Goal: Task Accomplishment & Management: Manage account settings

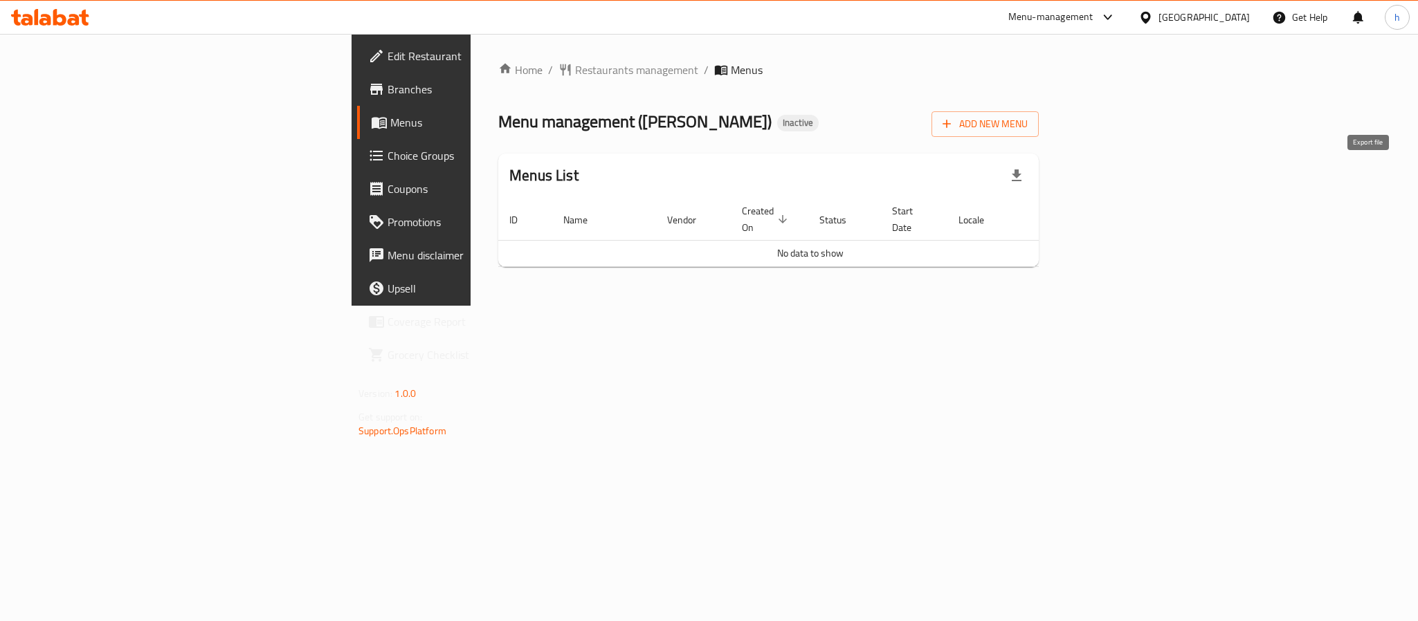
click at [1021, 175] on icon "button" at bounding box center [1017, 176] width 10 height 12
click at [859, 46] on div "Home / Restaurants management / Menus Menu management ( Zahra Honey ) Inactive …" at bounding box center [769, 170] width 596 height 272
click at [951, 127] on icon "button" at bounding box center [946, 124] width 8 height 8
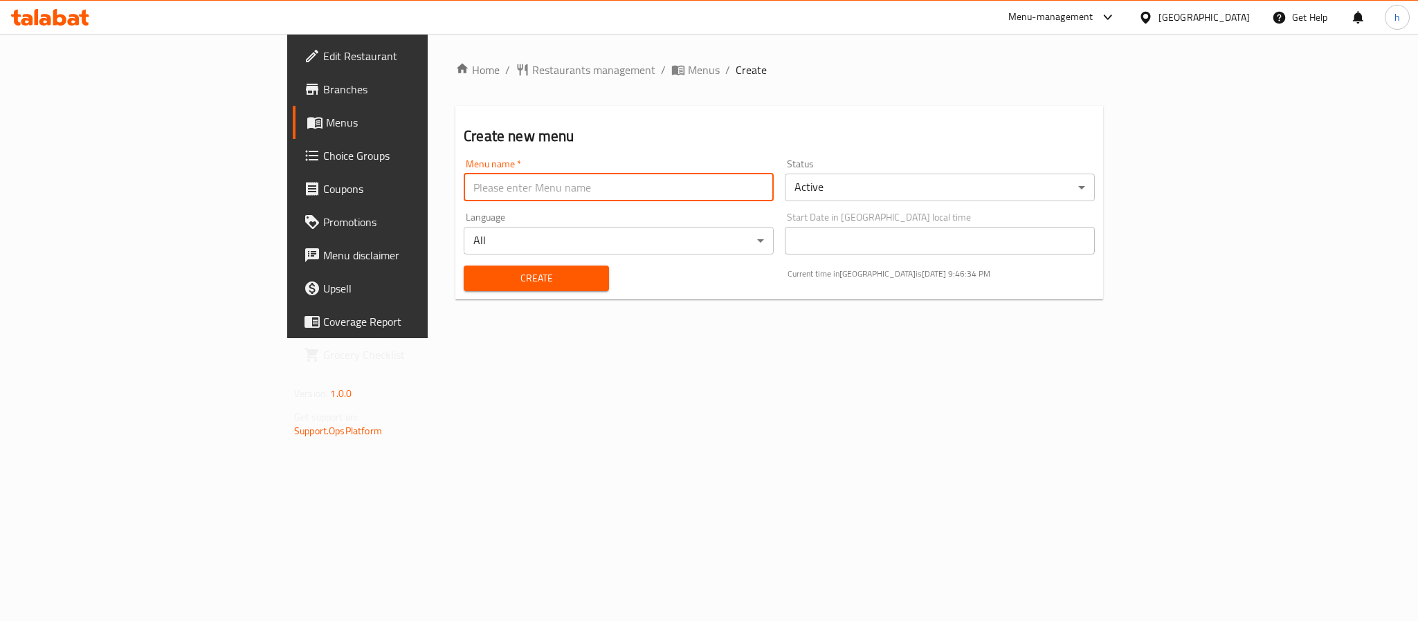
click at [464, 191] on input "text" at bounding box center [619, 188] width 310 height 28
type input "[DATE]"
click at [475, 277] on span "Create" at bounding box center [536, 278] width 123 height 17
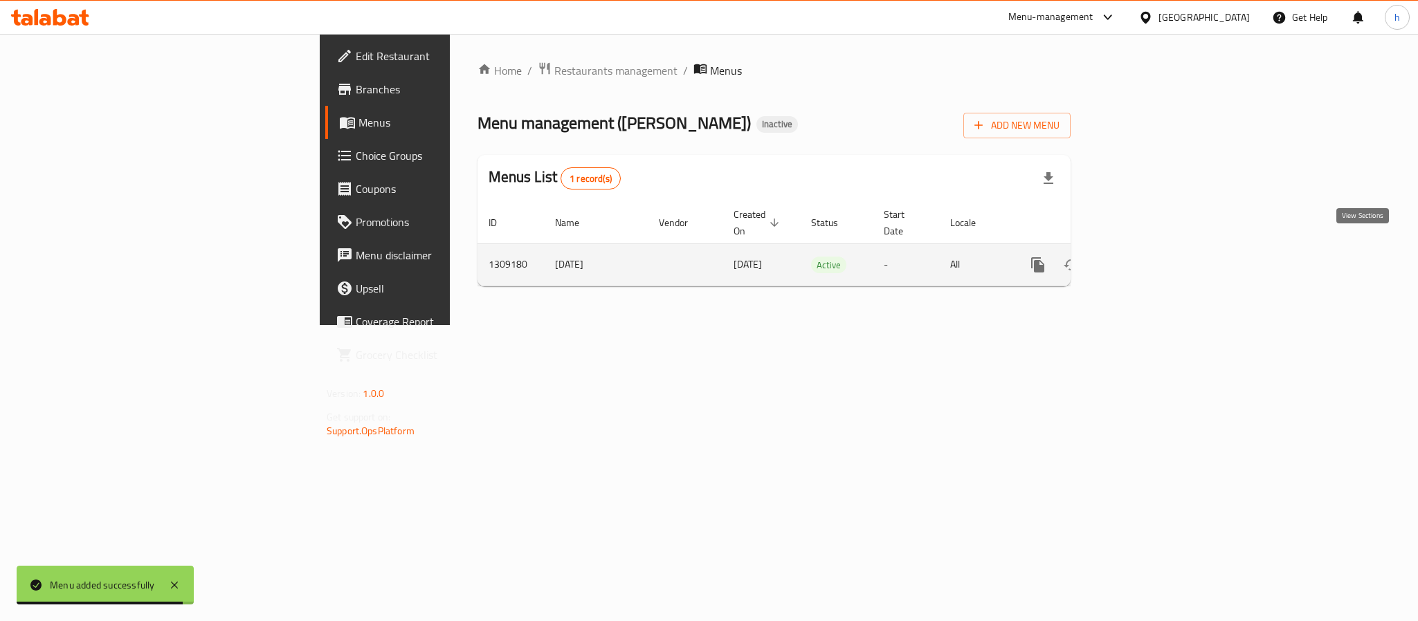
click at [1146, 257] on icon "enhanced table" at bounding box center [1137, 265] width 17 height 17
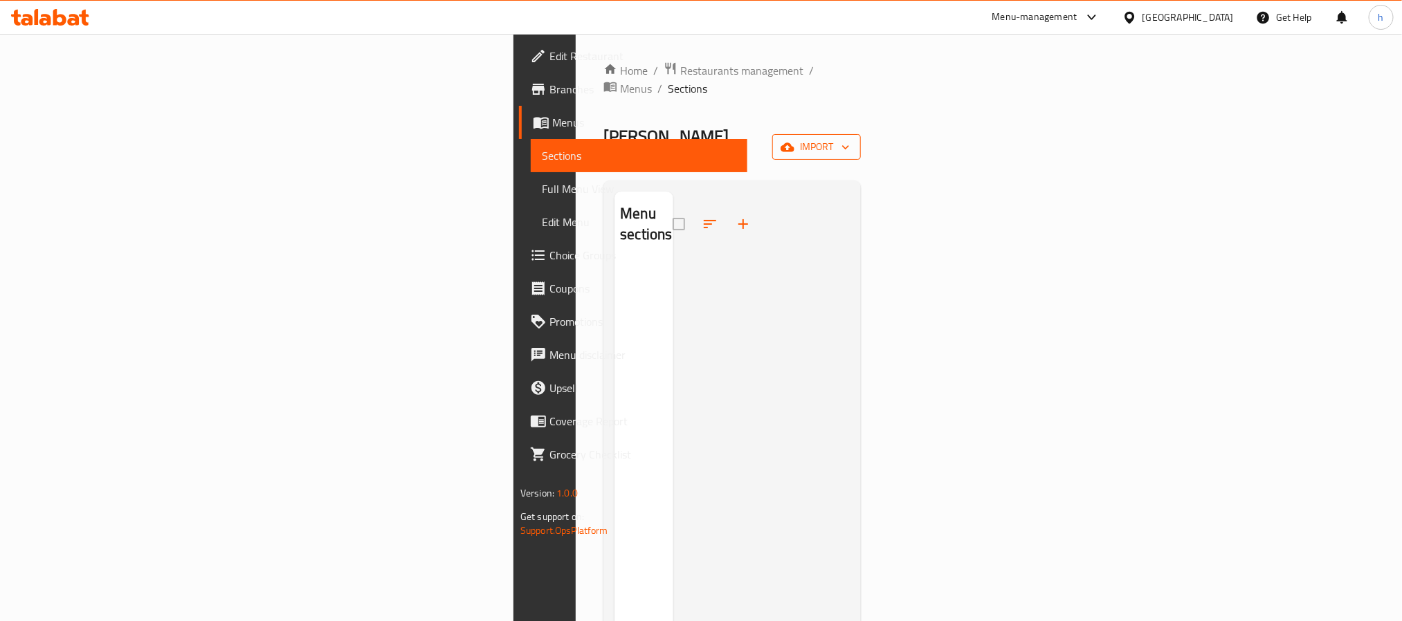
click at [850, 138] on span "import" at bounding box center [816, 146] width 66 height 17
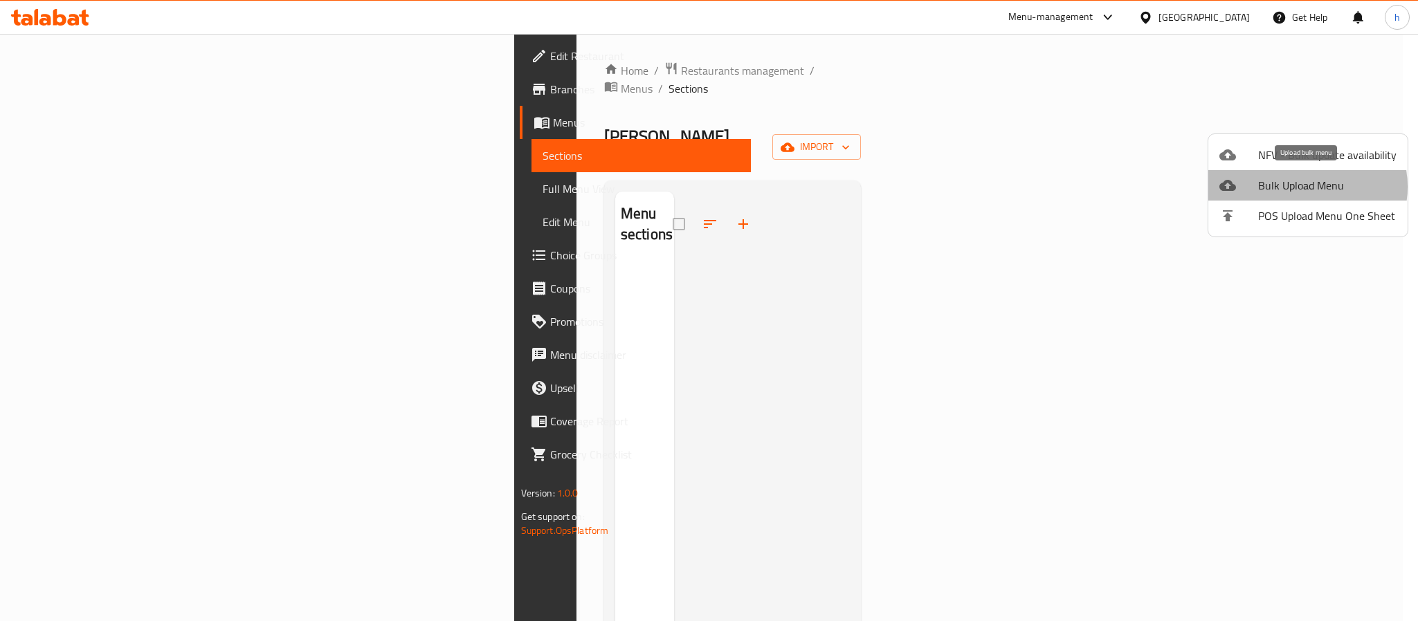
click at [1300, 187] on span "Bulk Upload Menu" at bounding box center [1327, 185] width 138 height 17
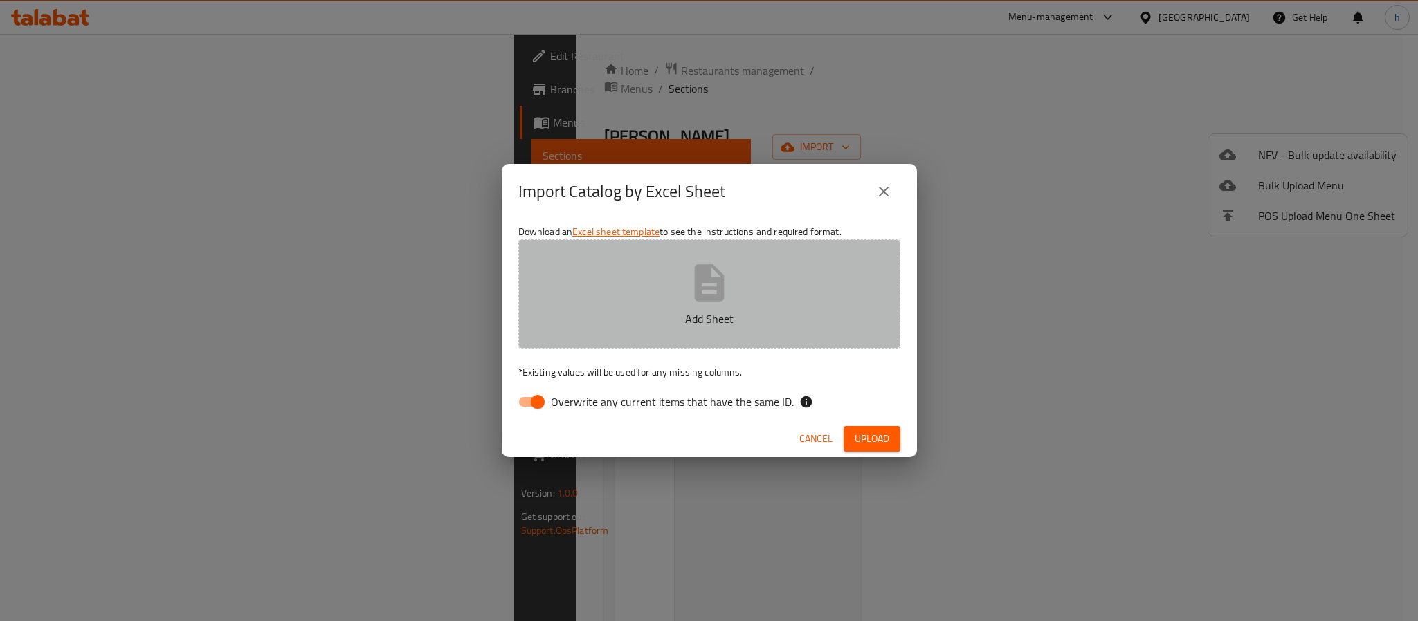
click at [706, 301] on icon "button" at bounding box center [709, 282] width 30 height 37
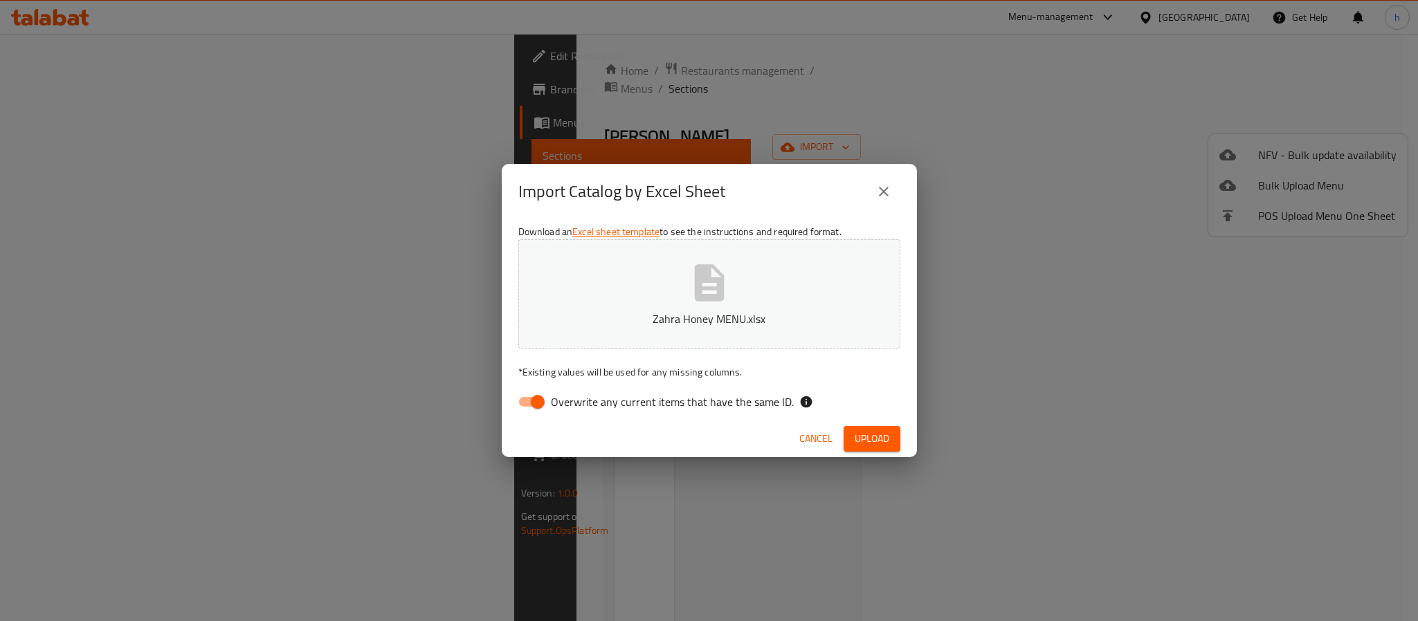
click at [540, 397] on input "Overwrite any current items that have the same ID." at bounding box center [537, 402] width 79 height 26
checkbox input "false"
click at [852, 436] on button "Upload" at bounding box center [871, 439] width 57 height 26
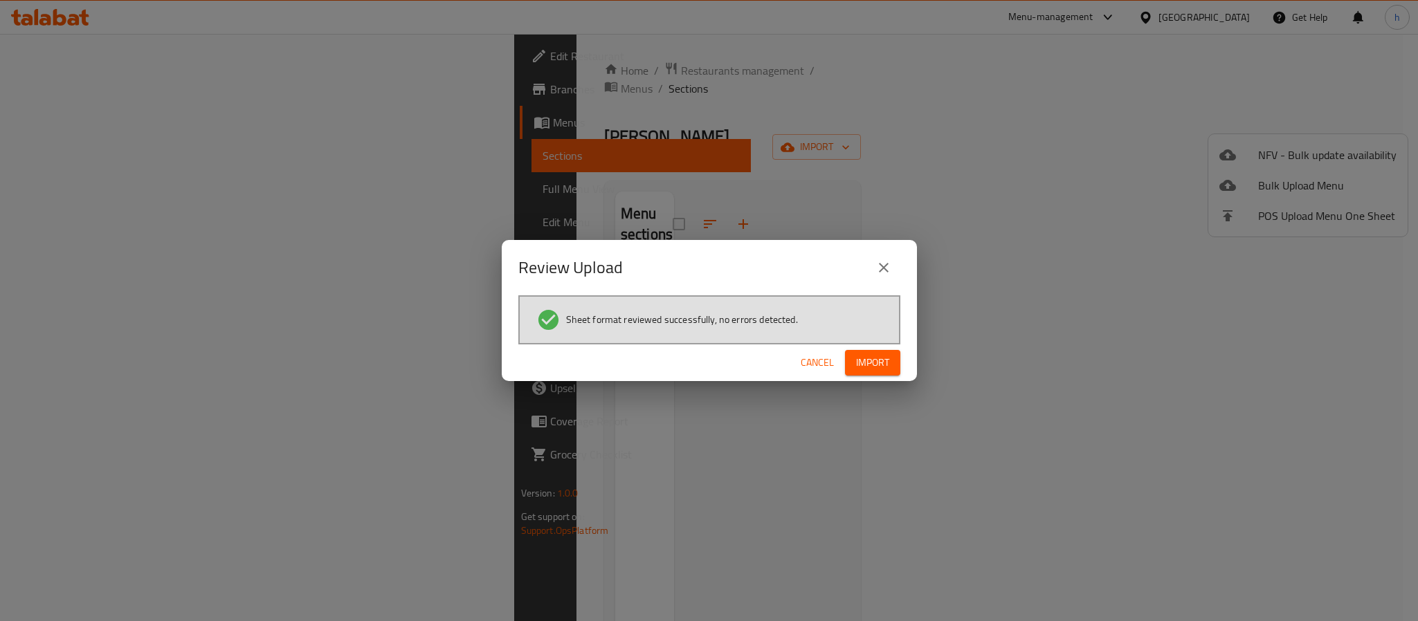
click at [868, 368] on span "Import" at bounding box center [872, 362] width 33 height 17
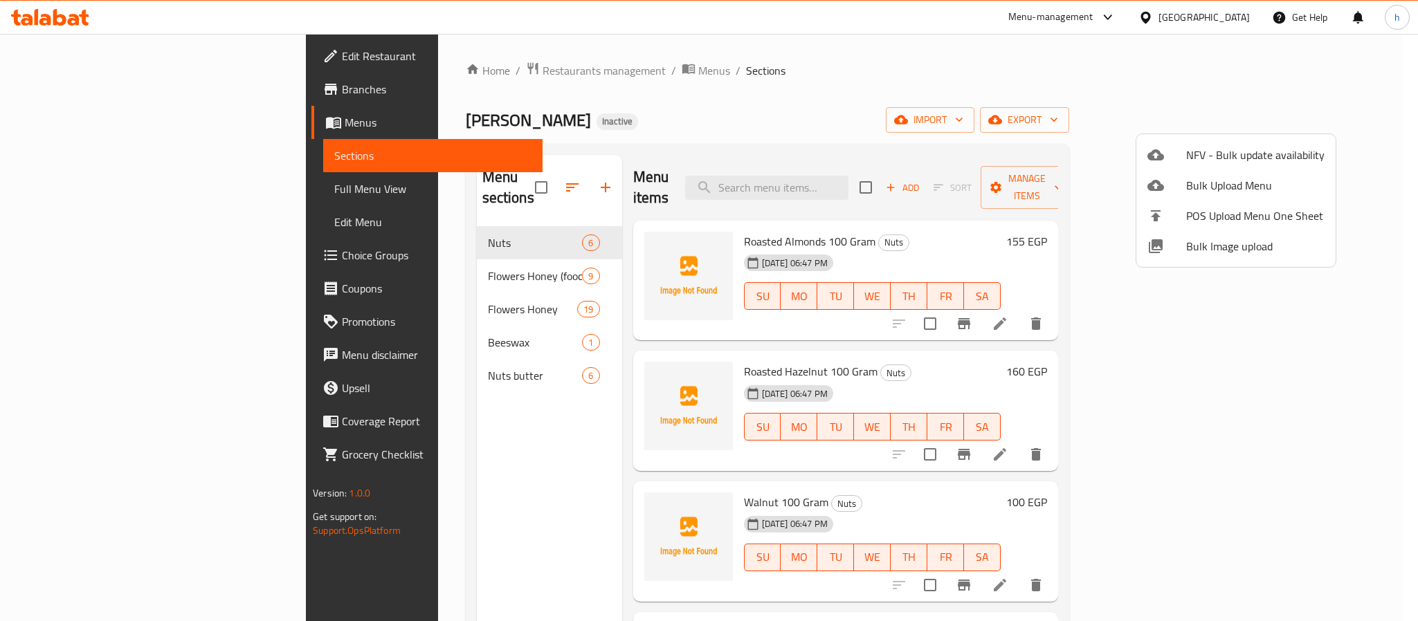
click at [98, 191] on div at bounding box center [709, 310] width 1418 height 621
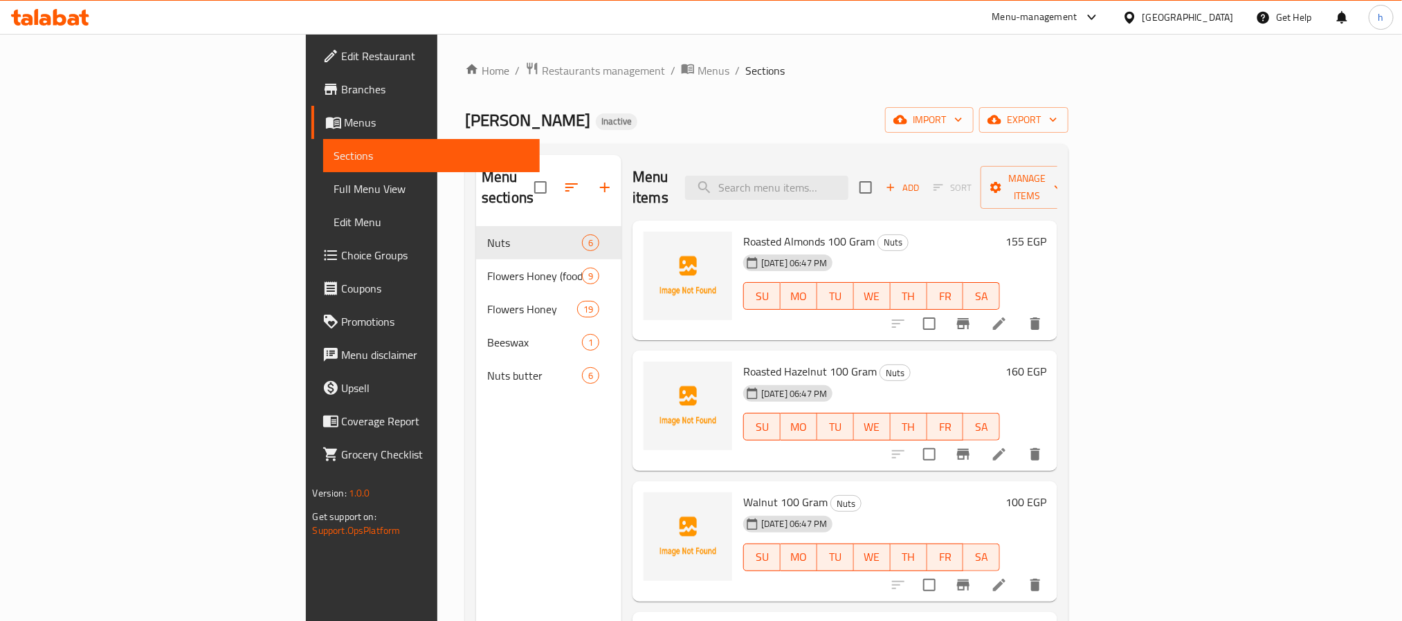
drag, startPoint x: 48, startPoint y: 185, endPoint x: 191, endPoint y: 345, distance: 213.6
click at [334, 185] on span "Full Menu View" at bounding box center [431, 189] width 194 height 17
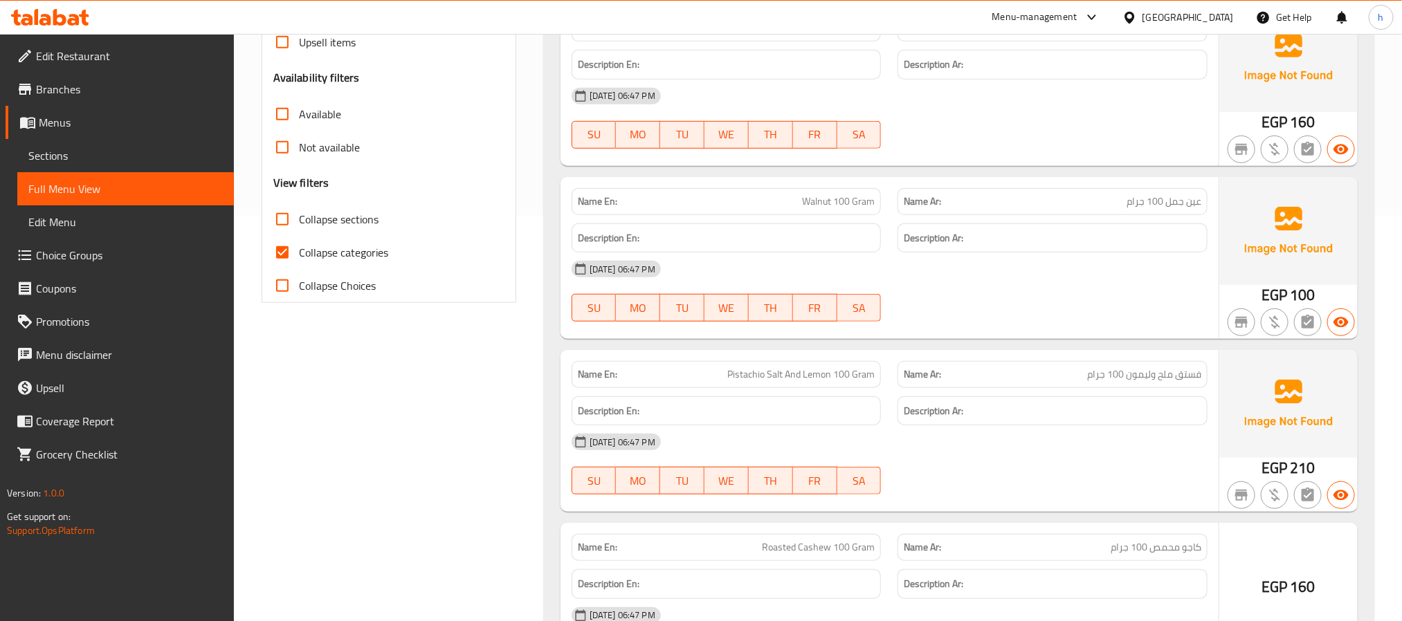
scroll to position [415, 0]
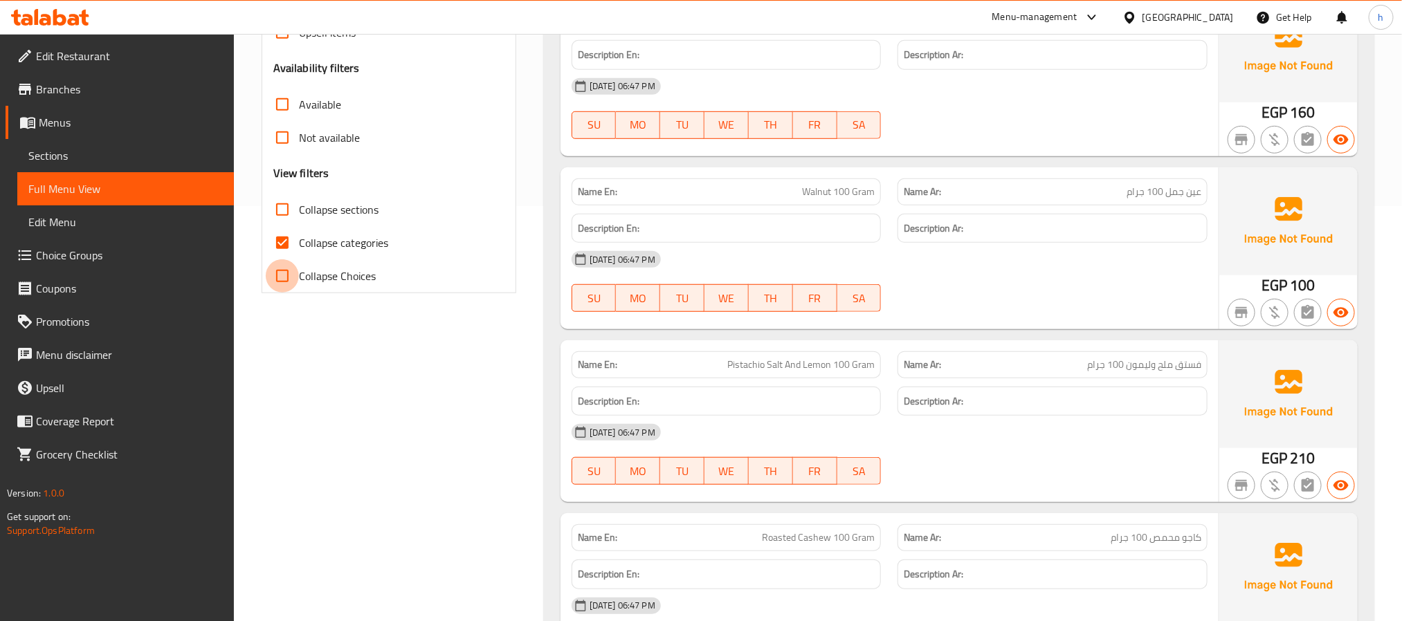
click at [287, 275] on input "Collapse Choices" at bounding box center [282, 275] width 33 height 33
checkbox input "true"
click at [280, 212] on input "Collapse sections" at bounding box center [282, 209] width 33 height 33
checkbox input "true"
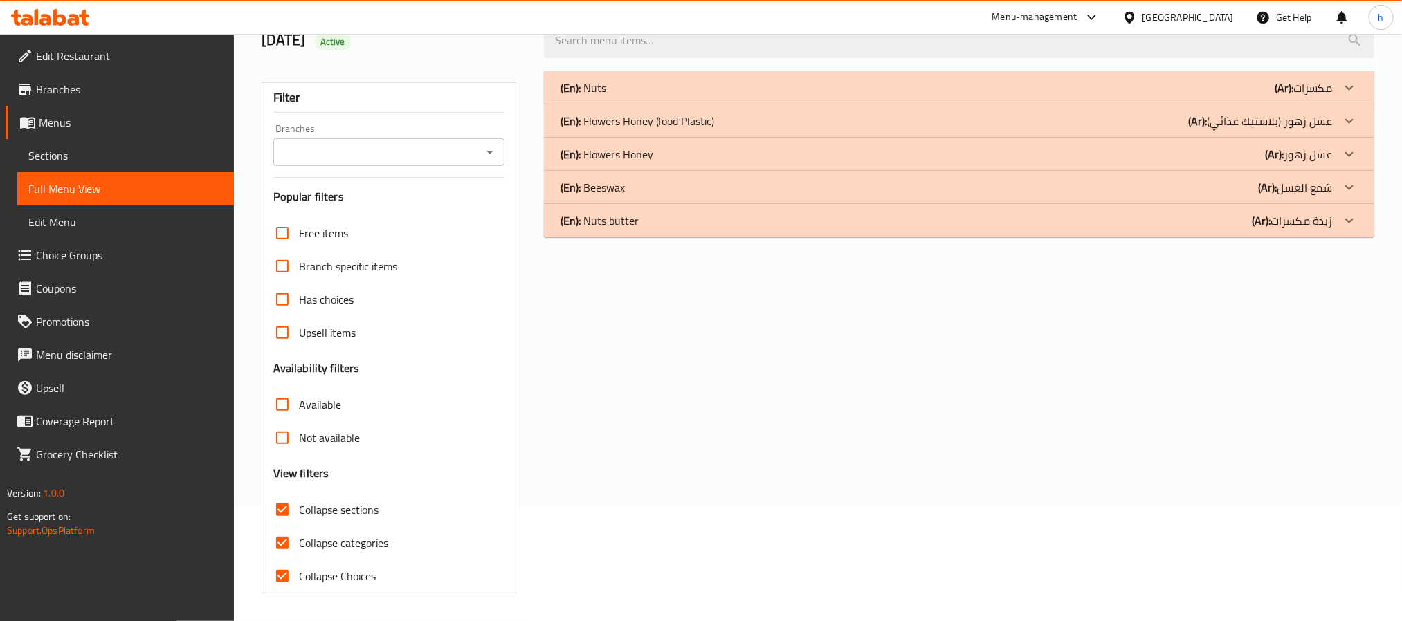
scroll to position [116, 0]
click at [286, 572] on input "Collapse Choices" at bounding box center [282, 576] width 33 height 33
checkbox input "false"
click at [279, 547] on input "Collapse categories" at bounding box center [282, 543] width 33 height 33
checkbox input "false"
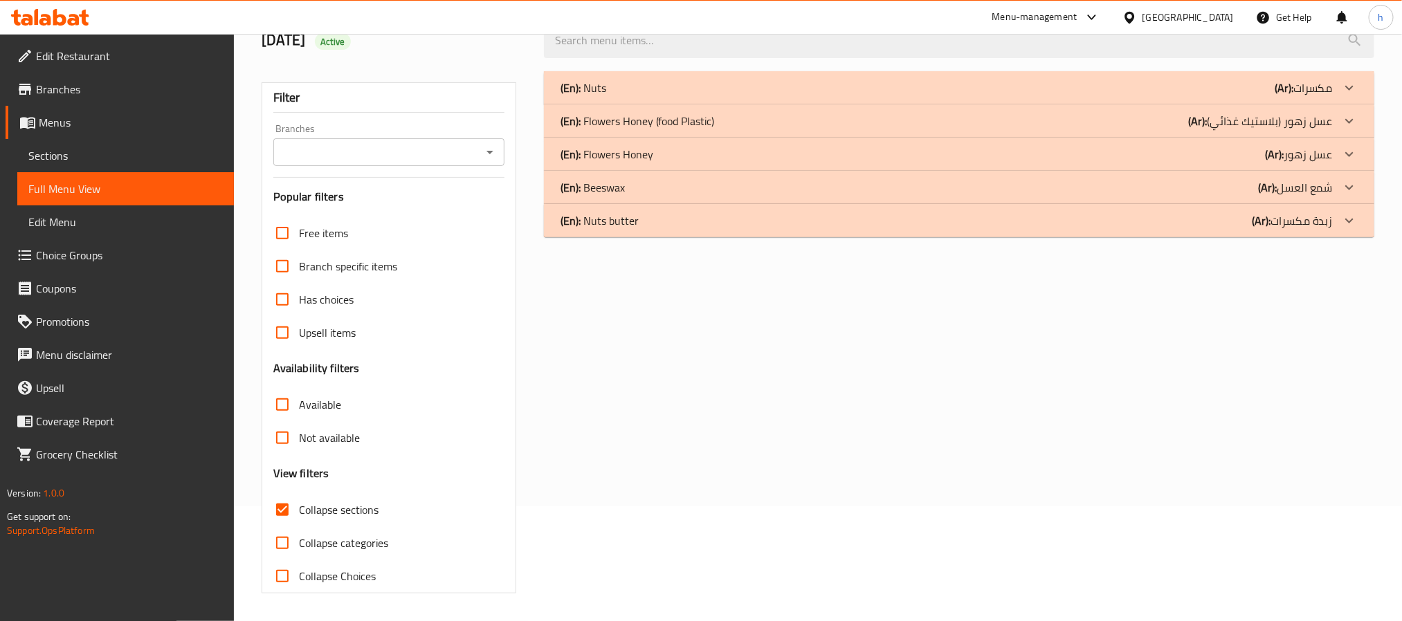
click at [284, 511] on input "Collapse sections" at bounding box center [282, 509] width 33 height 33
checkbox input "false"
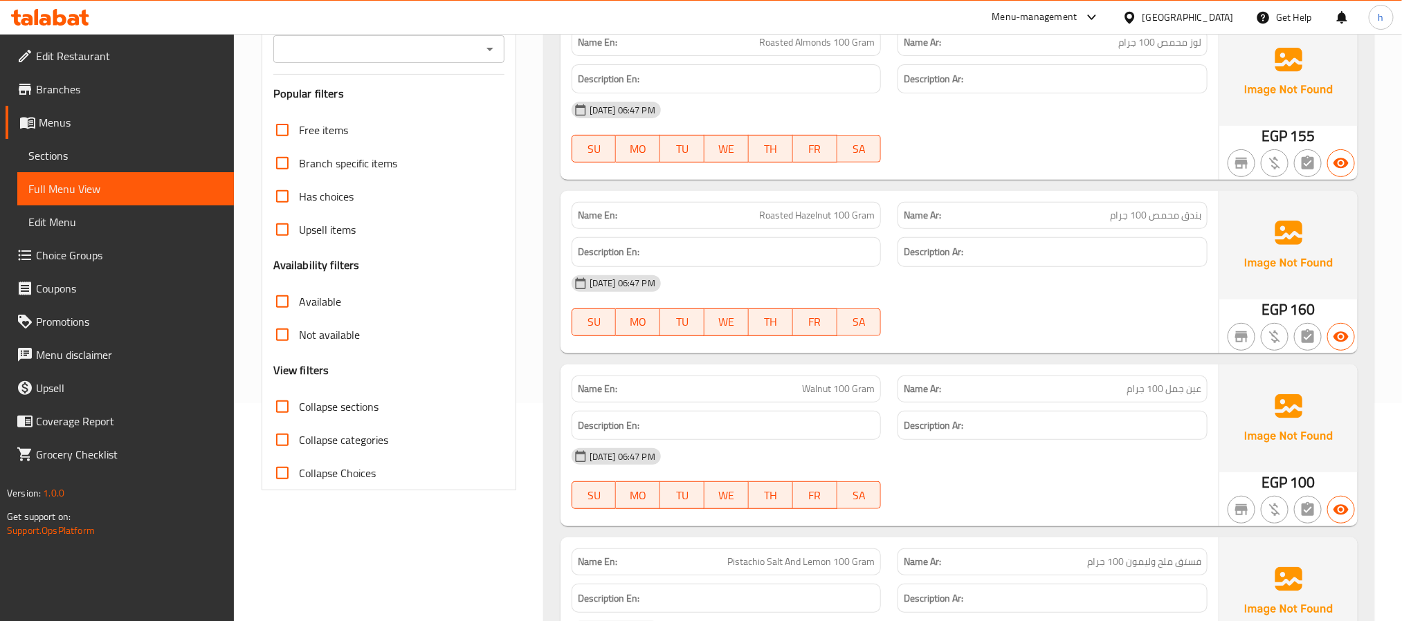
scroll to position [208, 0]
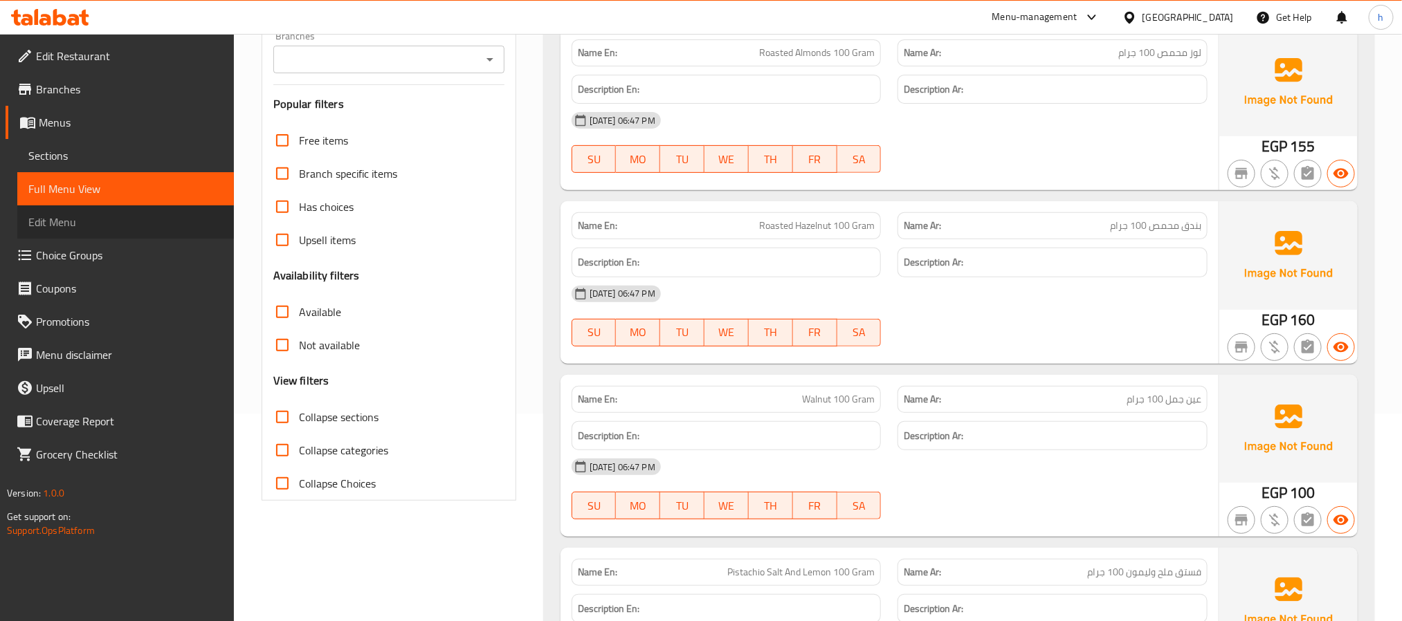
click at [79, 227] on span "Edit Menu" at bounding box center [125, 222] width 194 height 17
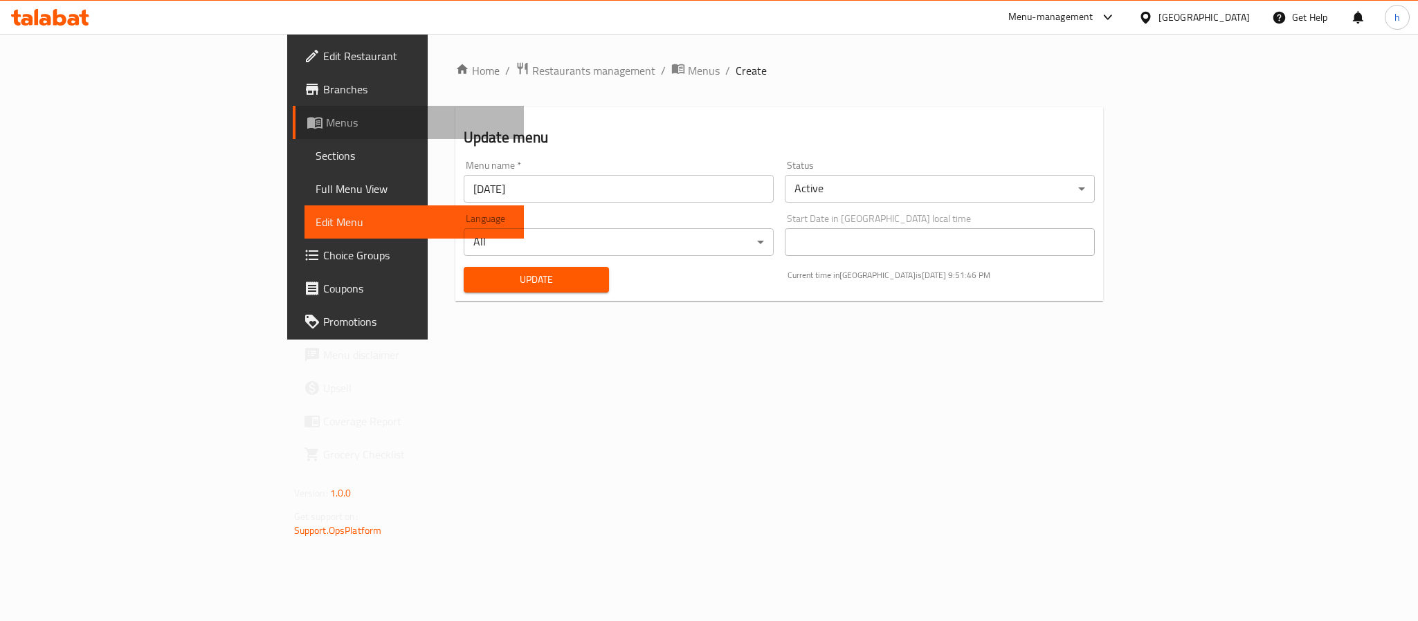
click at [326, 119] on span "Menus" at bounding box center [419, 122] width 187 height 17
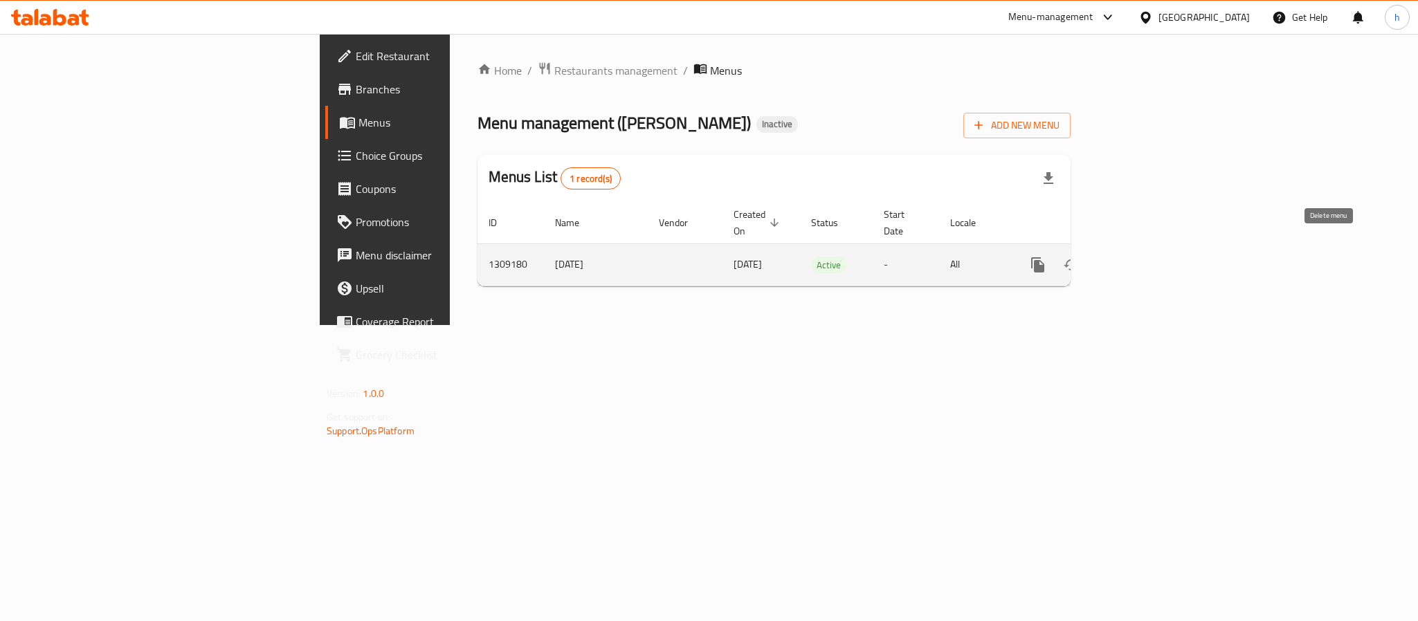
click at [1109, 259] on icon "enhanced table" at bounding box center [1104, 265] width 10 height 12
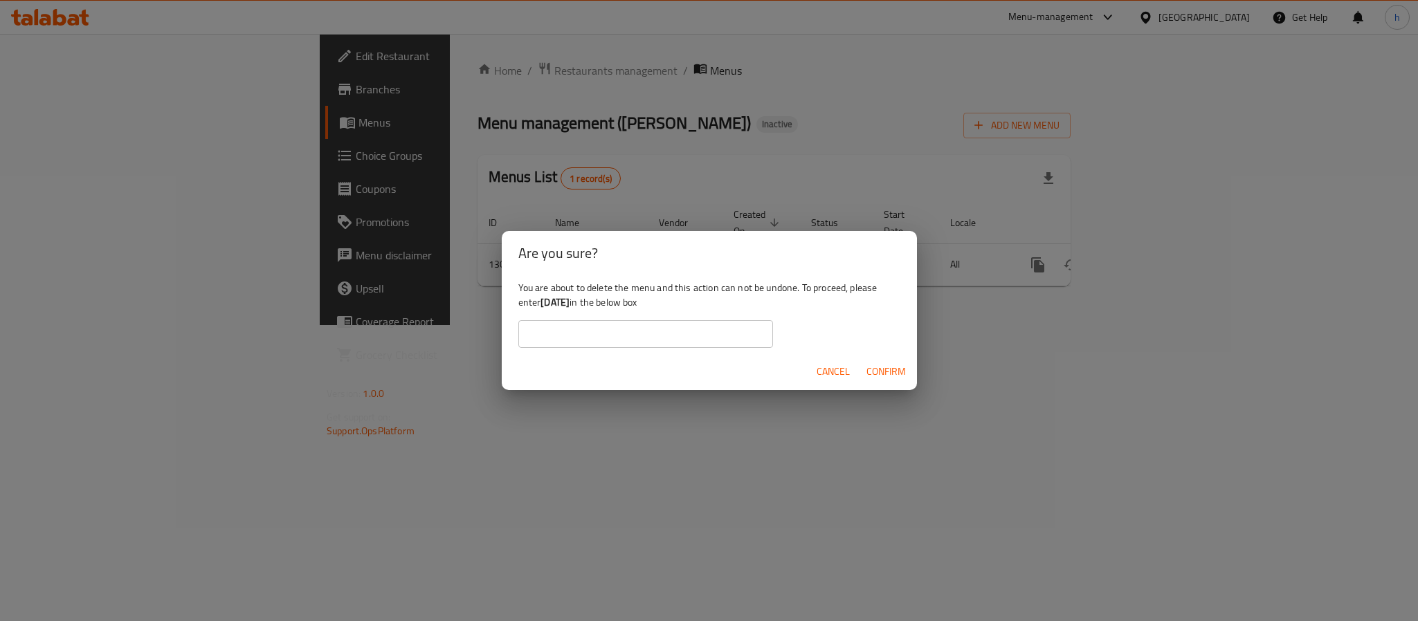
drag, startPoint x: 395, startPoint y: 248, endPoint x: 358, endPoint y: 251, distance: 37.5
click at [358, 251] on div "Are you sure? You are about to delete the menu and this action can not be undon…" at bounding box center [709, 310] width 1418 height 621
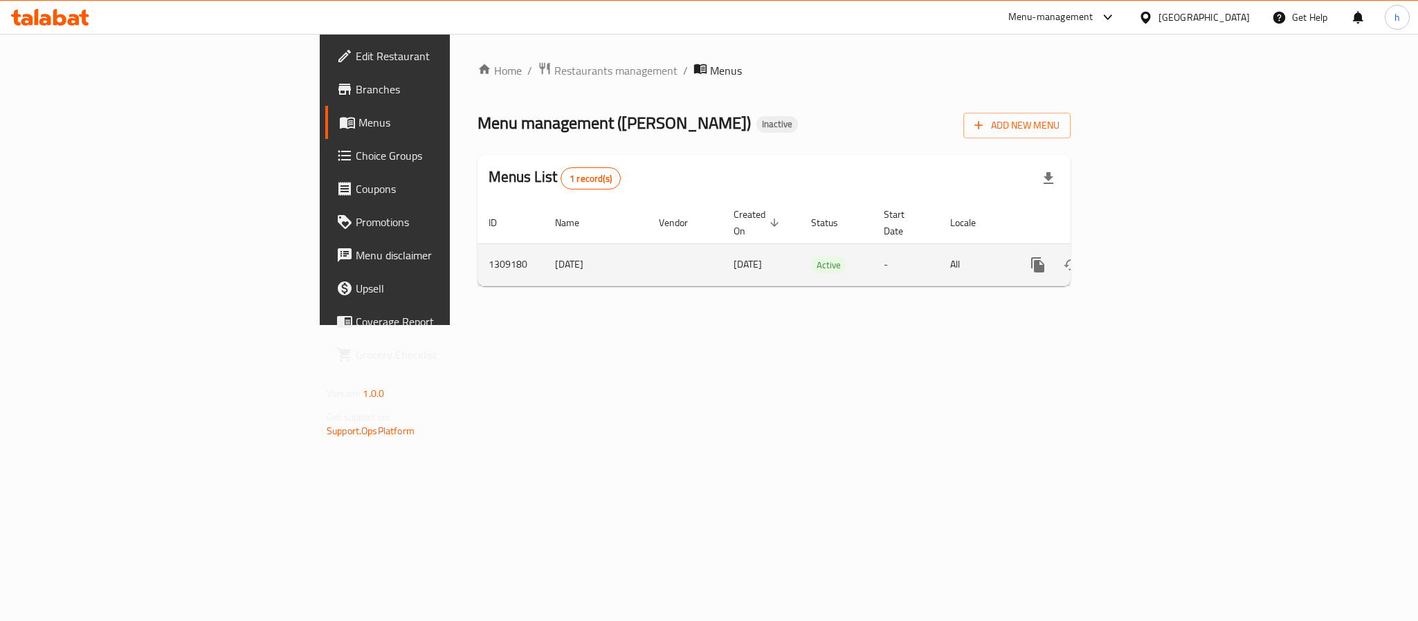
drag, startPoint x: 403, startPoint y: 253, endPoint x: 340, endPoint y: 255, distance: 62.3
click at [544, 255] on td "[DATE]" at bounding box center [596, 265] width 104 height 42
copy td "[DATE]"
click at [1146, 257] on icon "enhanced table" at bounding box center [1137, 265] width 17 height 17
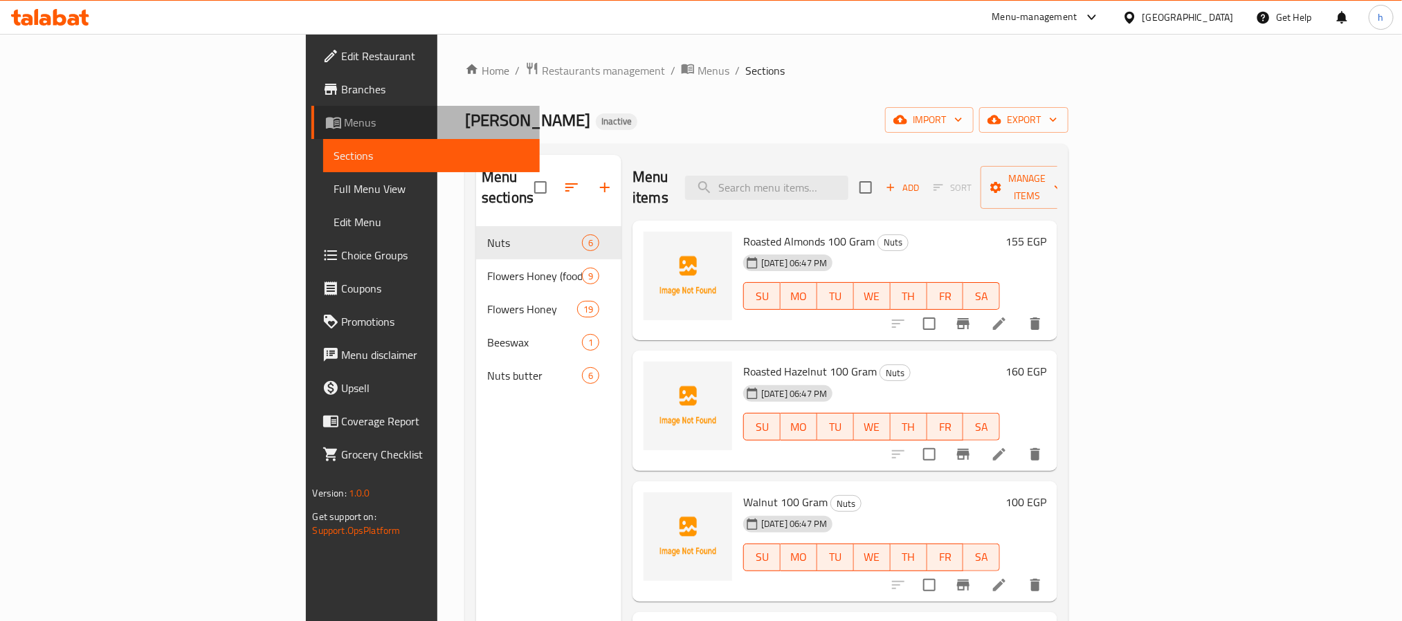
click at [345, 125] on span "Menus" at bounding box center [437, 122] width 184 height 17
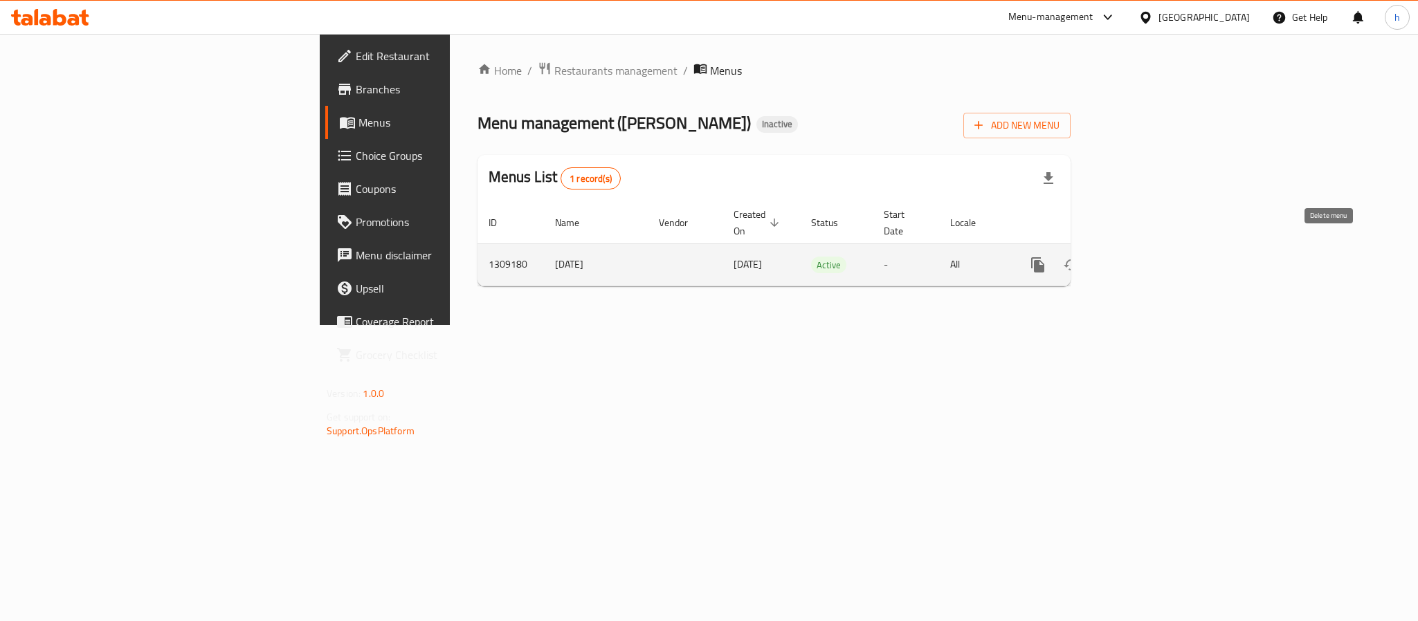
click at [1109, 259] on icon "enhanced table" at bounding box center [1104, 265] width 10 height 12
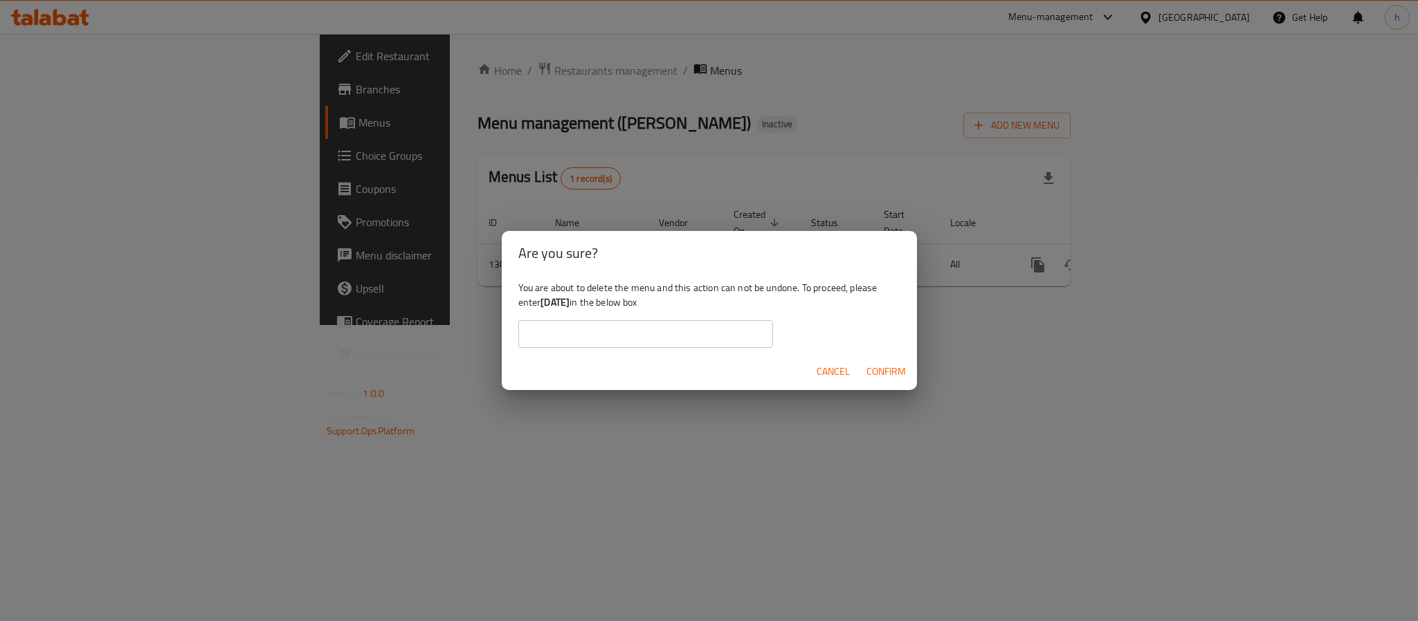
click at [693, 334] on input "text" at bounding box center [645, 334] width 255 height 28
paste input "[DATE]"
type input "[DATE]"
click at [883, 374] on span "Confirm" at bounding box center [885, 371] width 39 height 17
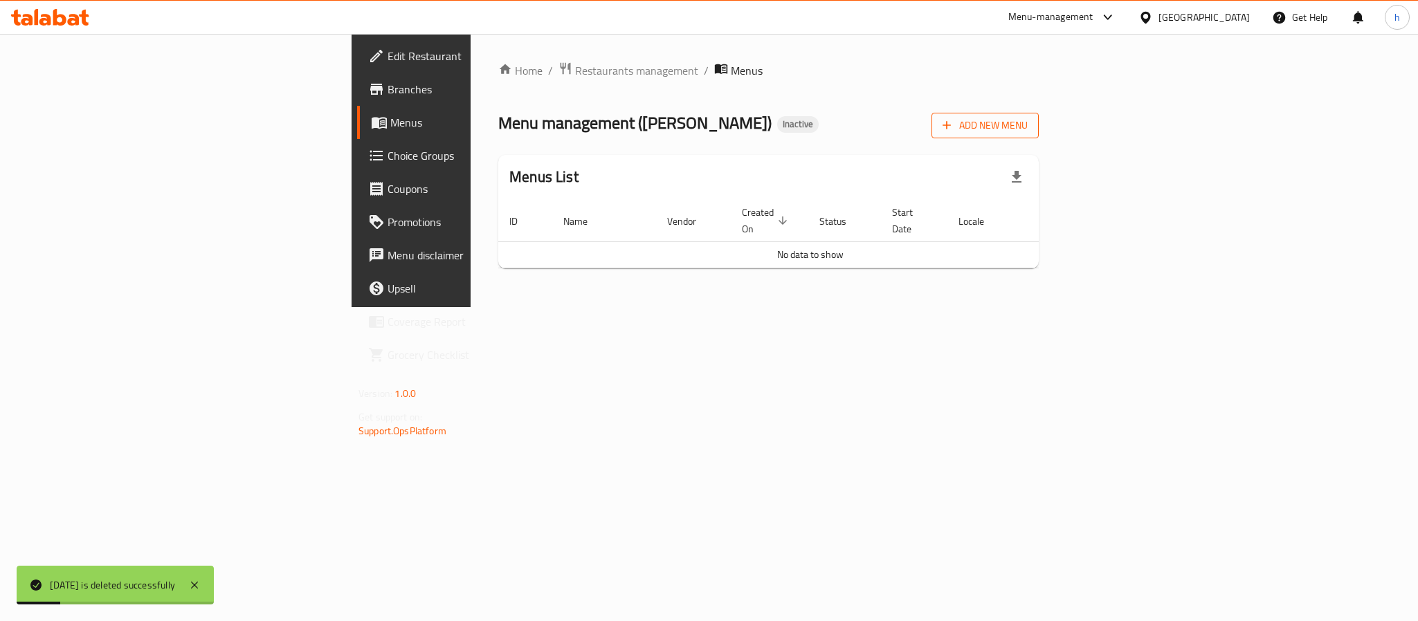
click at [1028, 129] on span "Add New Menu" at bounding box center [984, 125] width 85 height 17
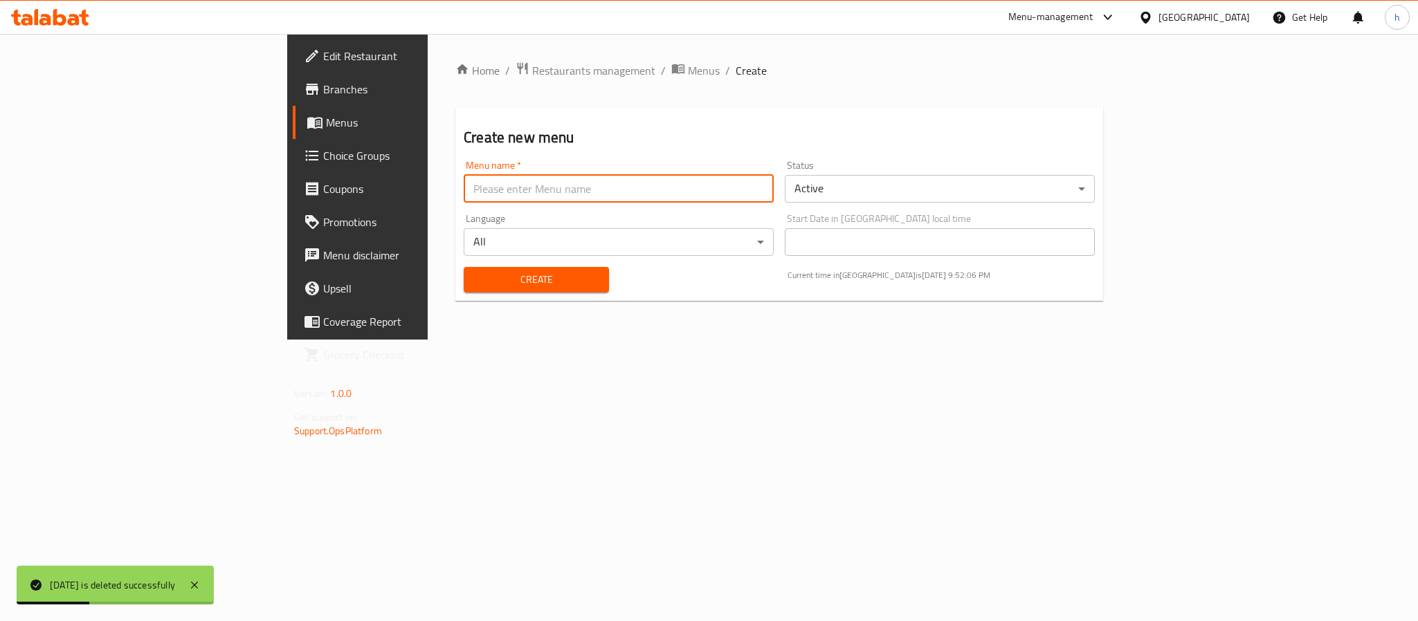
click at [464, 193] on input "text" at bounding box center [619, 189] width 310 height 28
paste input "[DATE]"
type input "[DATE]"
click at [475, 281] on span "Create" at bounding box center [536, 279] width 123 height 17
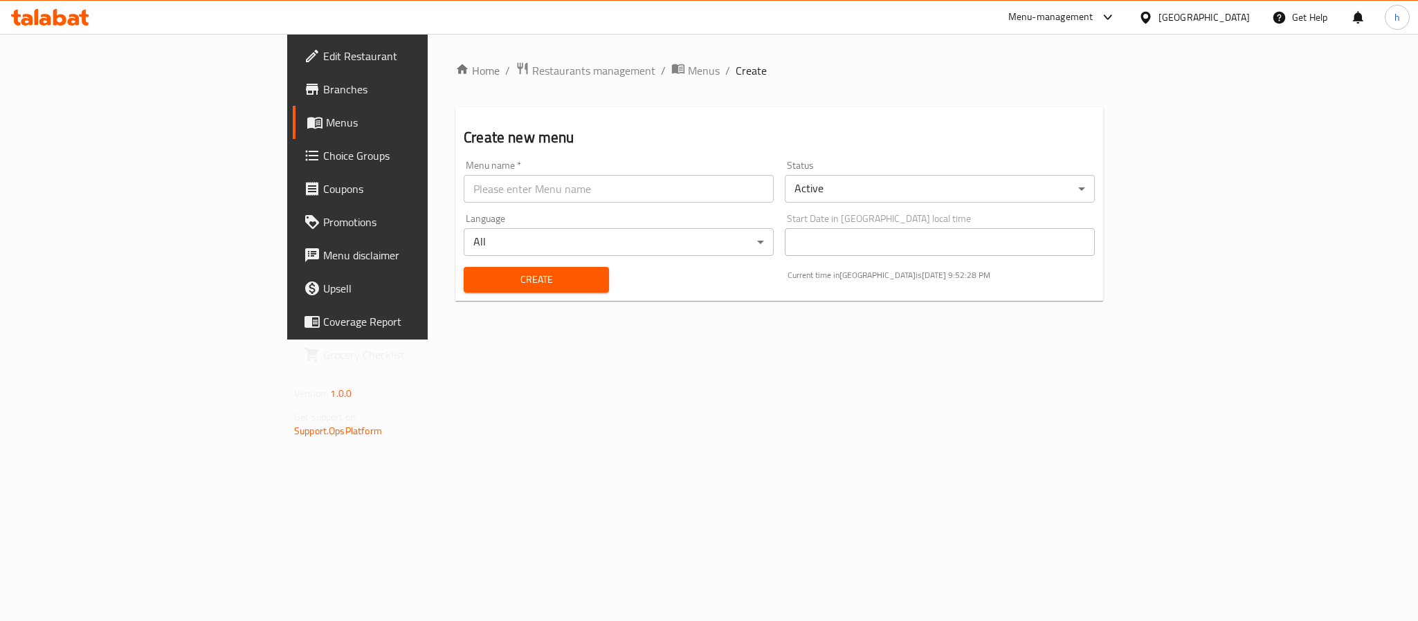
click at [326, 129] on span "Menus" at bounding box center [419, 122] width 187 height 17
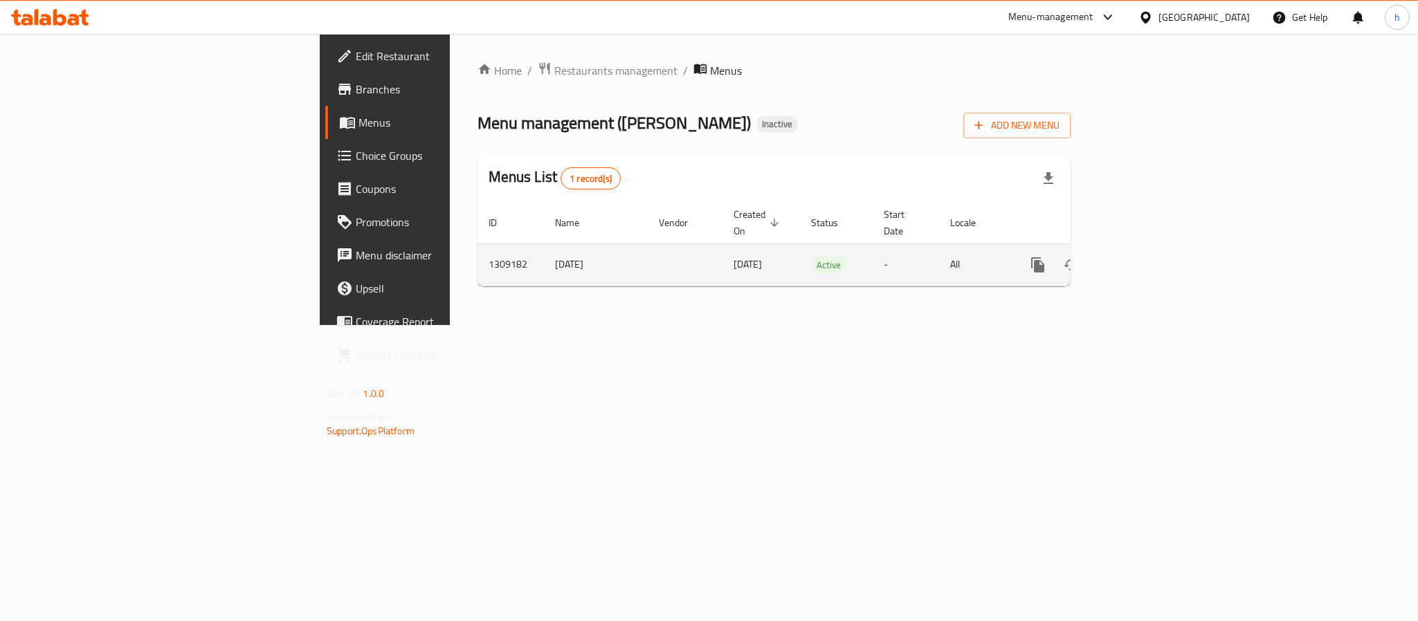
click at [1146, 257] on icon "enhanced table" at bounding box center [1137, 265] width 17 height 17
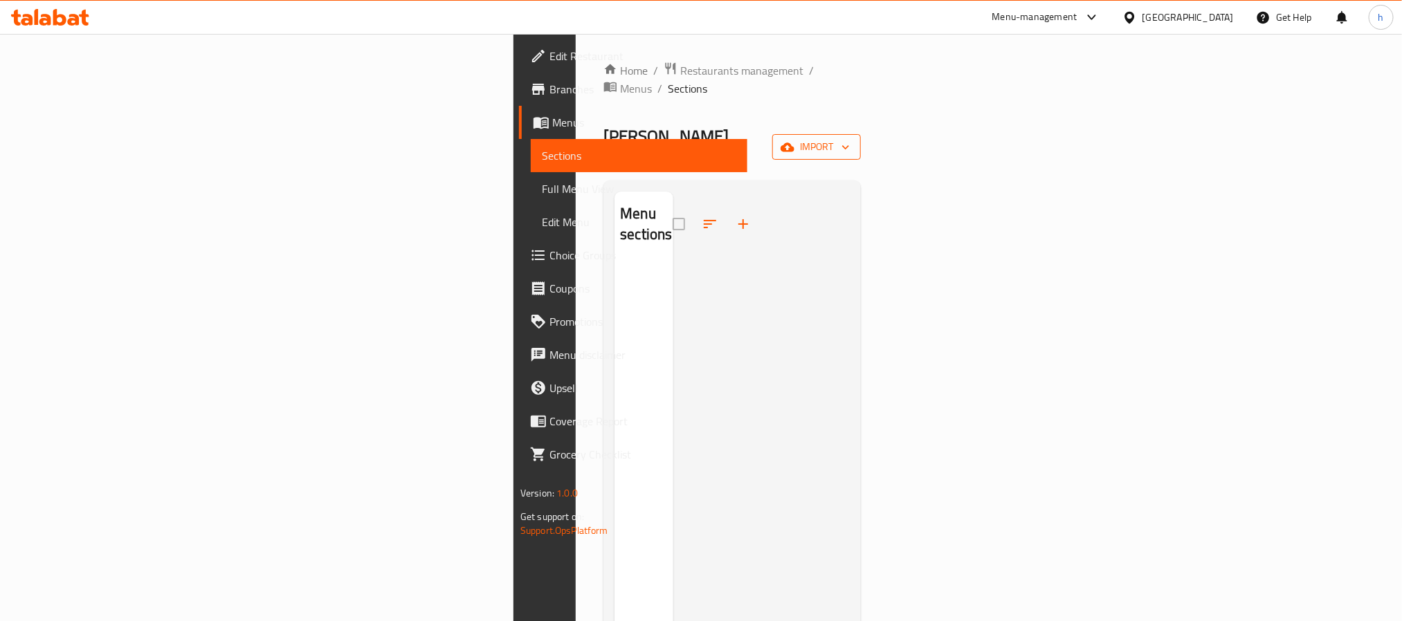
click at [850, 138] on span "import" at bounding box center [816, 146] width 66 height 17
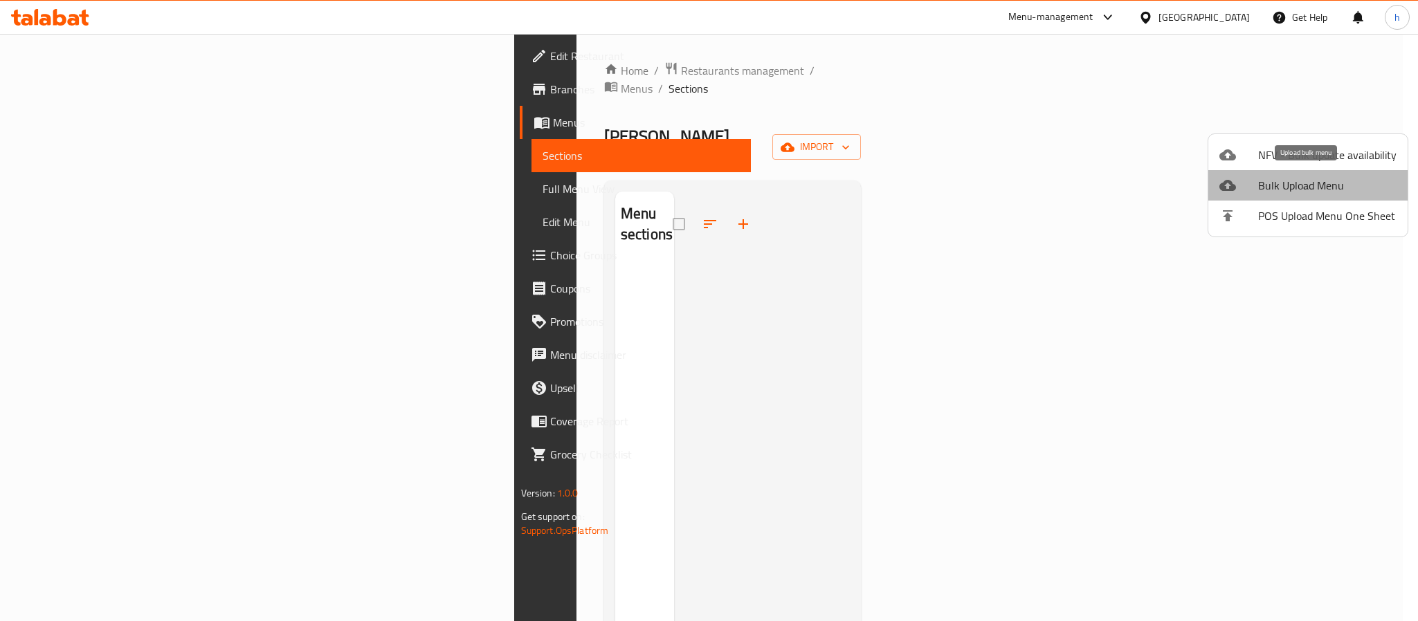
click at [1311, 190] on span "Bulk Upload Menu" at bounding box center [1327, 185] width 138 height 17
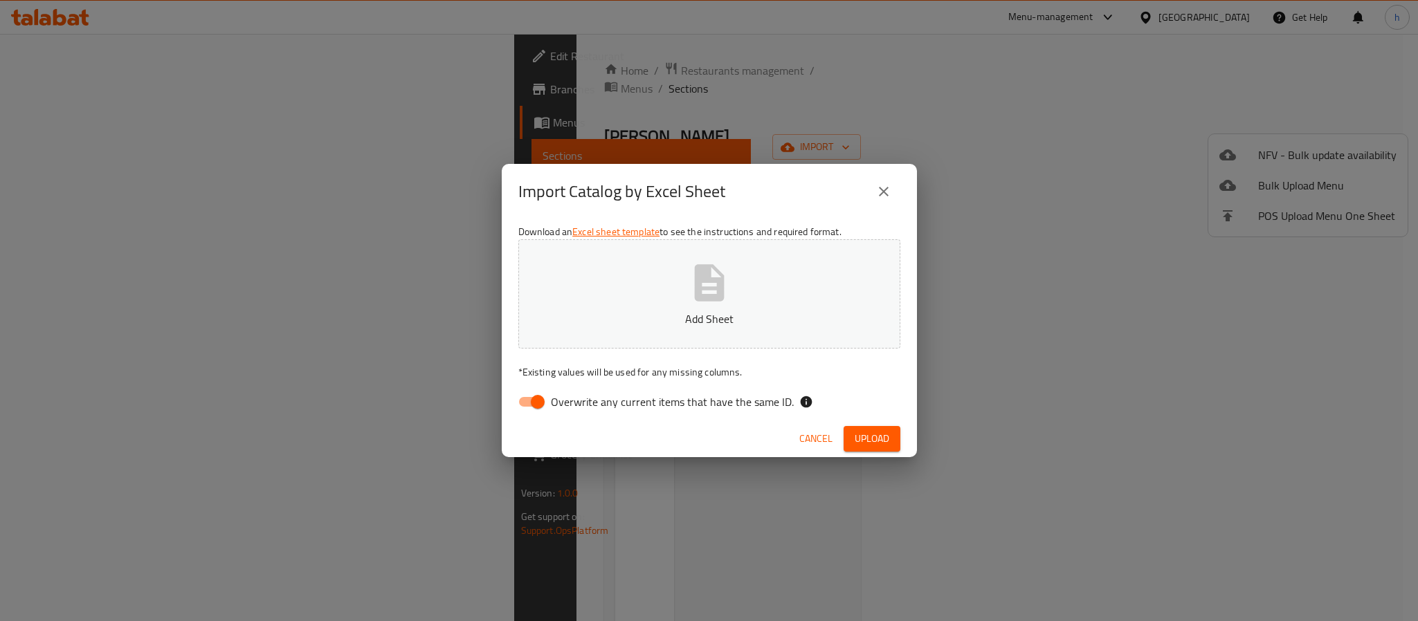
click at [719, 304] on icon "button" at bounding box center [709, 283] width 44 height 44
click at [538, 399] on input "Overwrite any current items that have the same ID." at bounding box center [537, 402] width 79 height 26
checkbox input "false"
click at [866, 443] on span "Upload" at bounding box center [872, 438] width 35 height 17
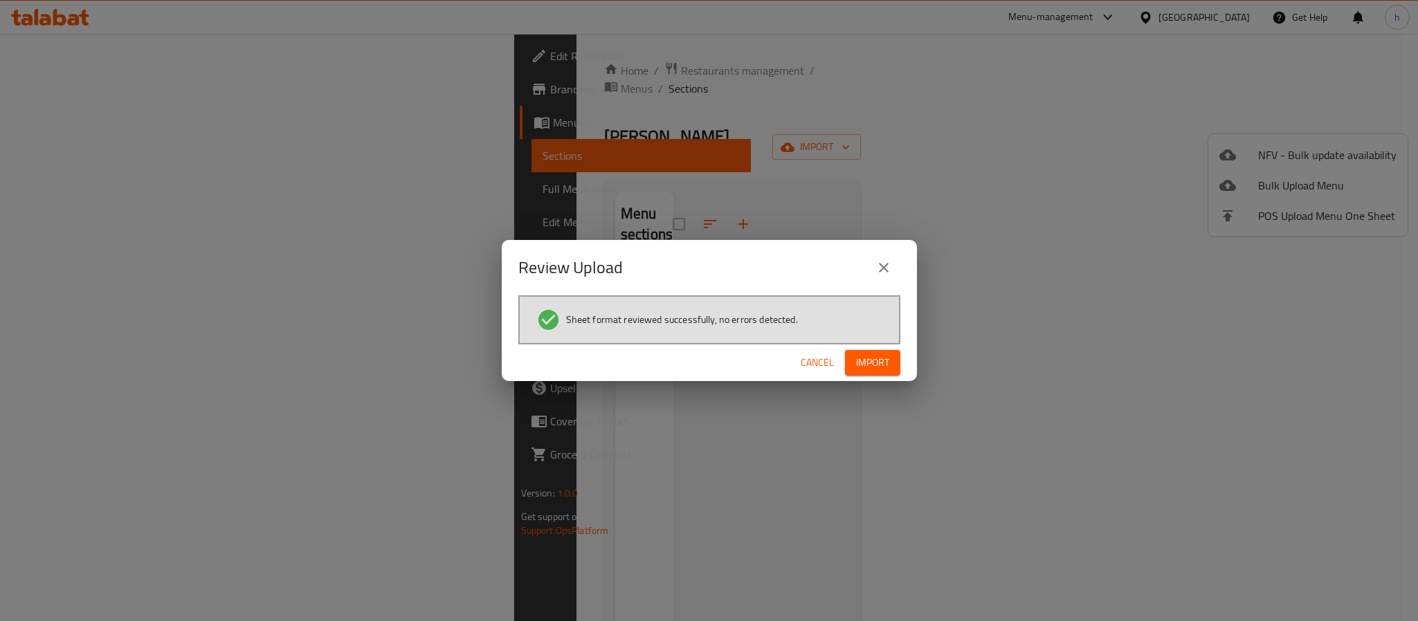
click at [879, 357] on span "Import" at bounding box center [872, 362] width 33 height 17
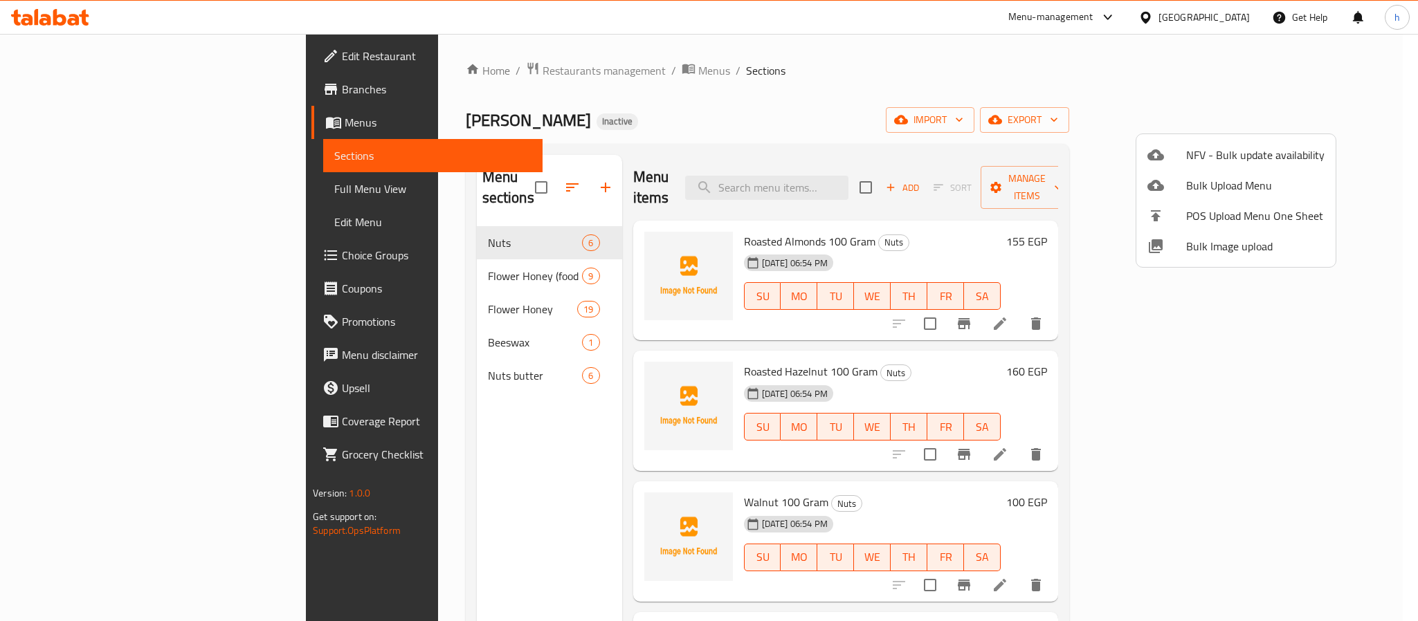
click at [52, 222] on div at bounding box center [709, 310] width 1418 height 621
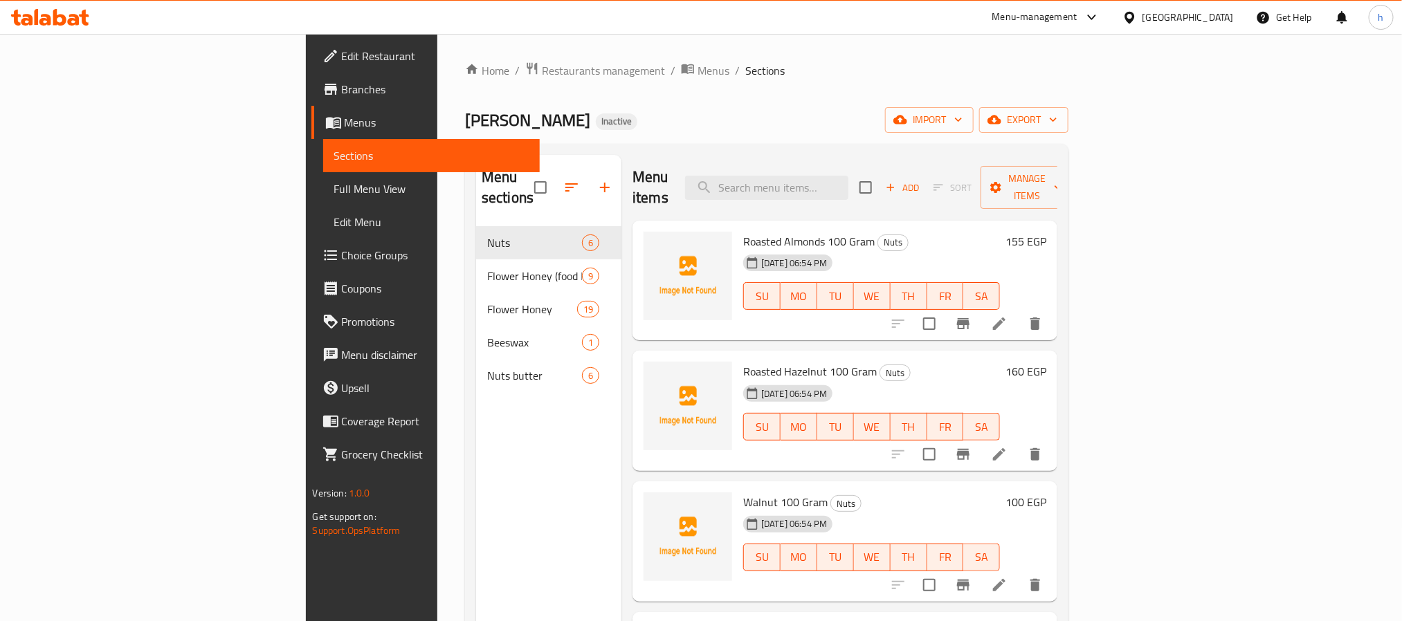
click at [334, 196] on span "Full Menu View" at bounding box center [431, 189] width 194 height 17
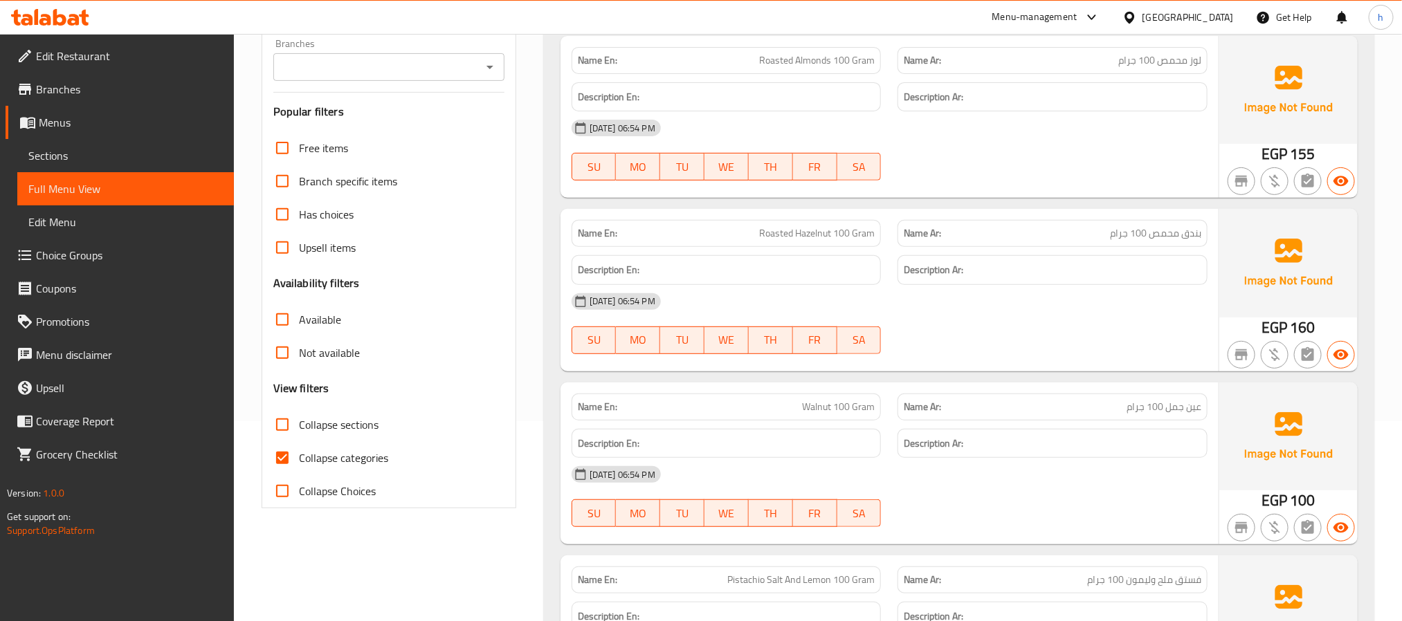
scroll to position [354, 0]
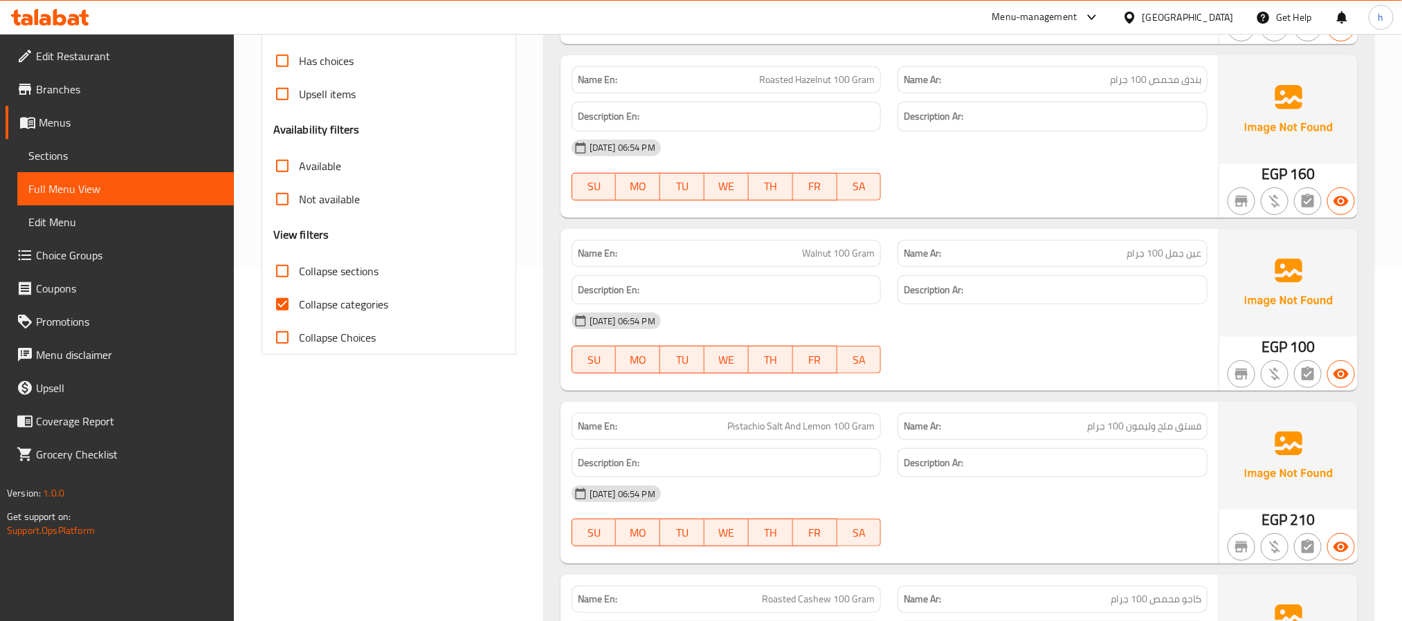
click at [281, 339] on input "Collapse Choices" at bounding box center [282, 337] width 33 height 33
checkbox input "true"
click at [282, 274] on input "Collapse sections" at bounding box center [282, 271] width 33 height 33
checkbox input "true"
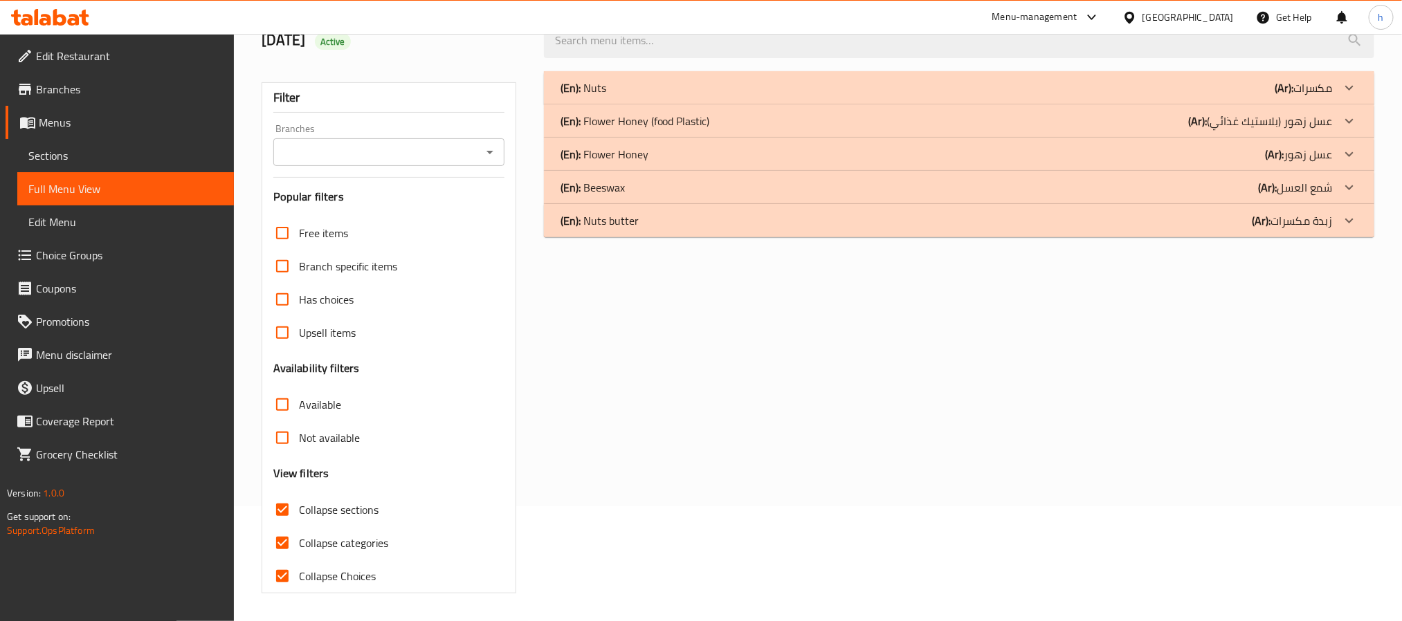
scroll to position [116, 0]
click at [279, 578] on input "Collapse Choices" at bounding box center [282, 576] width 33 height 33
checkbox input "false"
click at [286, 546] on input "Collapse categories" at bounding box center [282, 543] width 33 height 33
checkbox input "false"
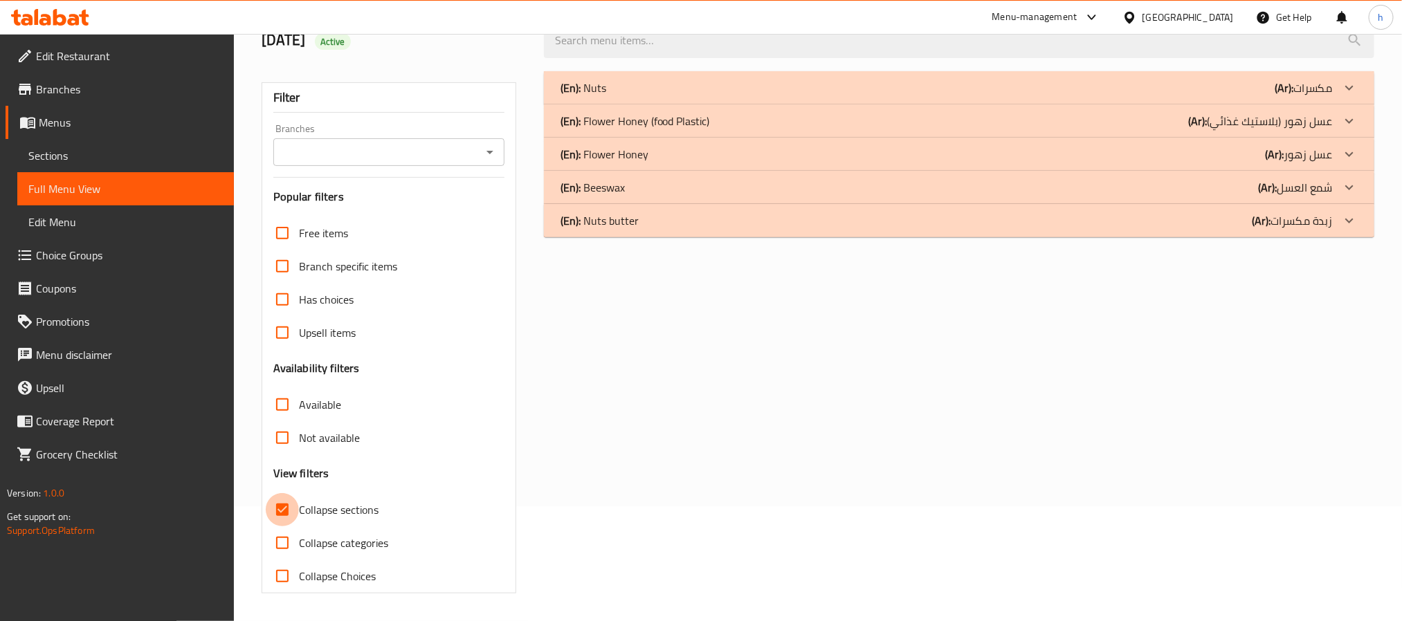
click at [283, 515] on input "Collapse sections" at bounding box center [282, 509] width 33 height 33
checkbox input "false"
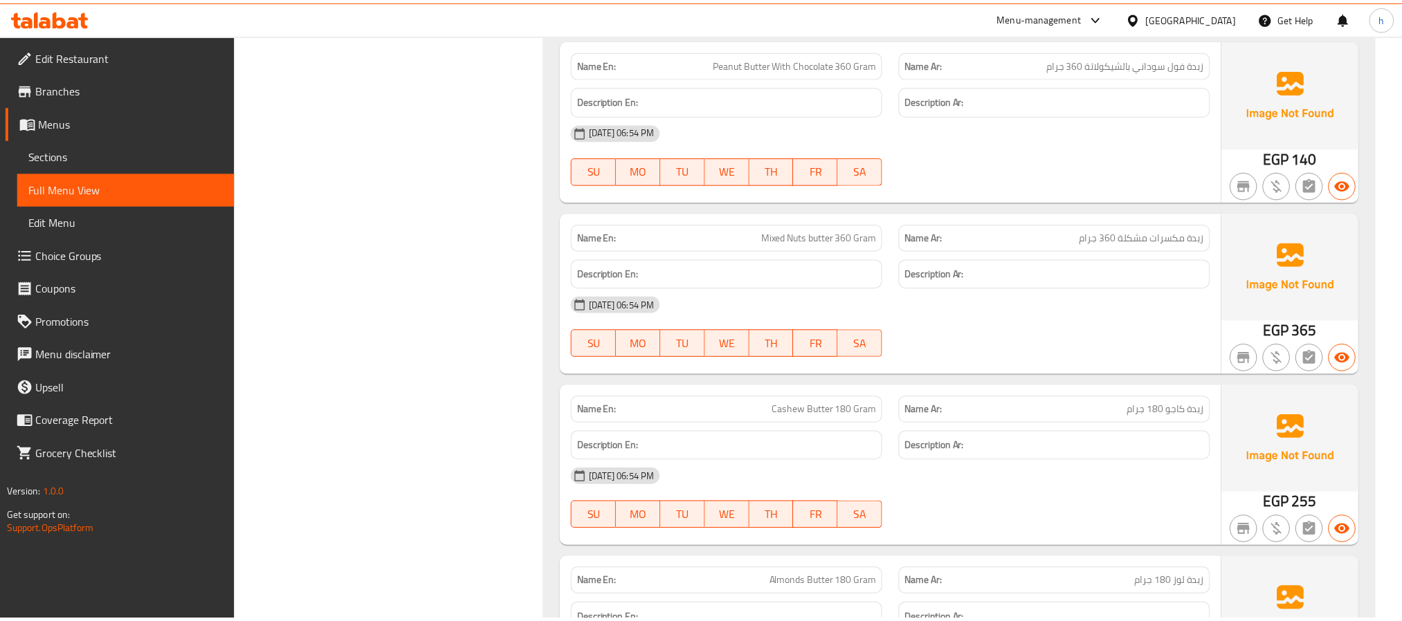
scroll to position [7100, 0]
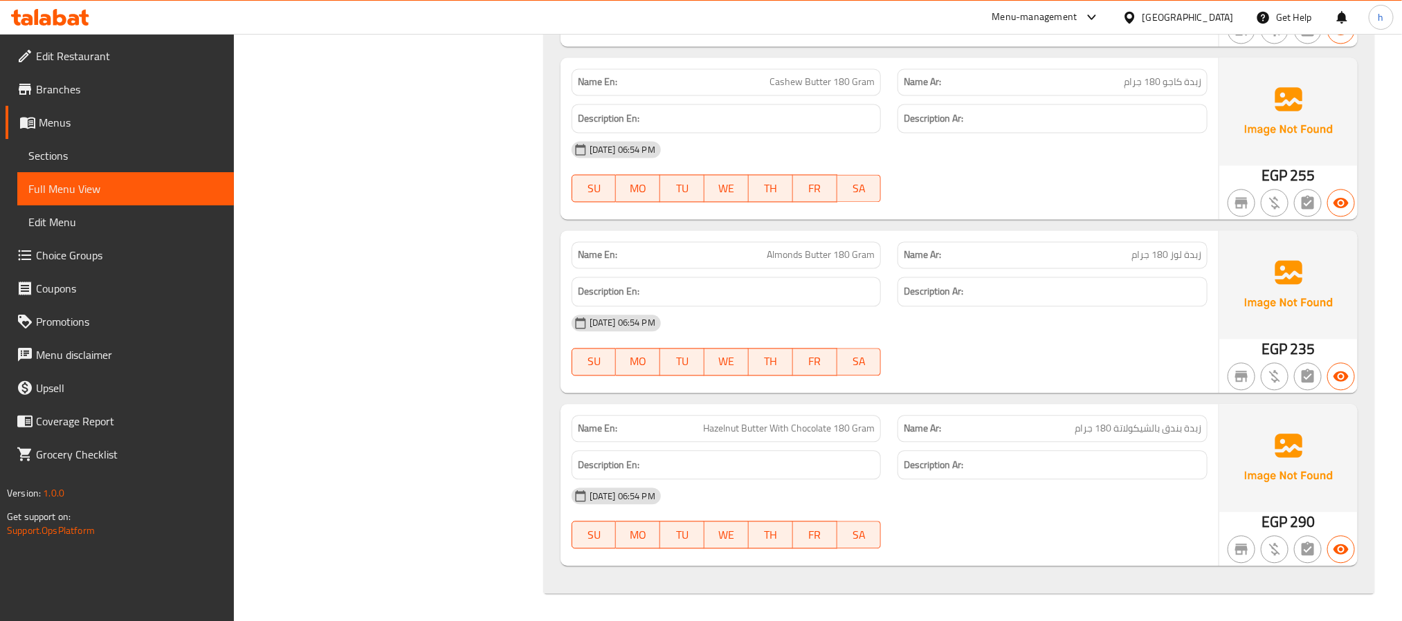
click at [69, 81] on span "Branches" at bounding box center [129, 89] width 187 height 17
